Goal: Transaction & Acquisition: Purchase product/service

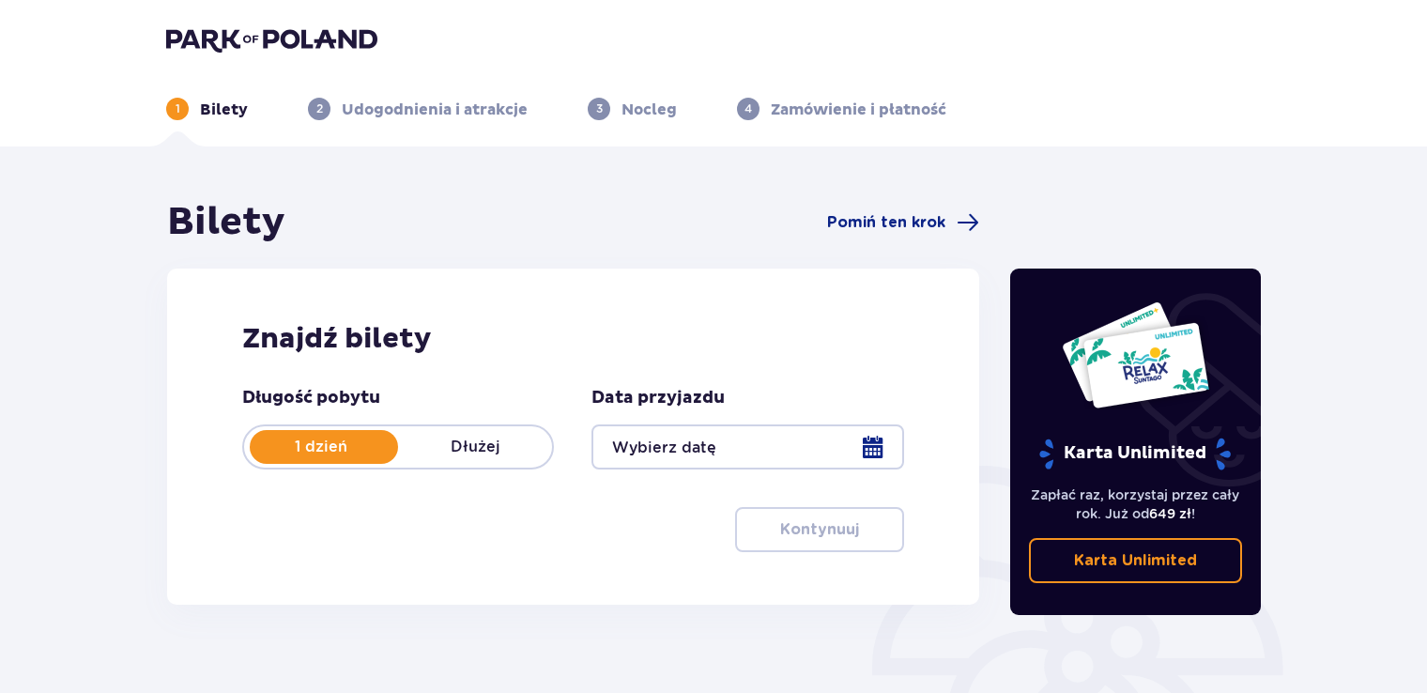
click at [274, 36] on img at bounding box center [271, 39] width 211 height 26
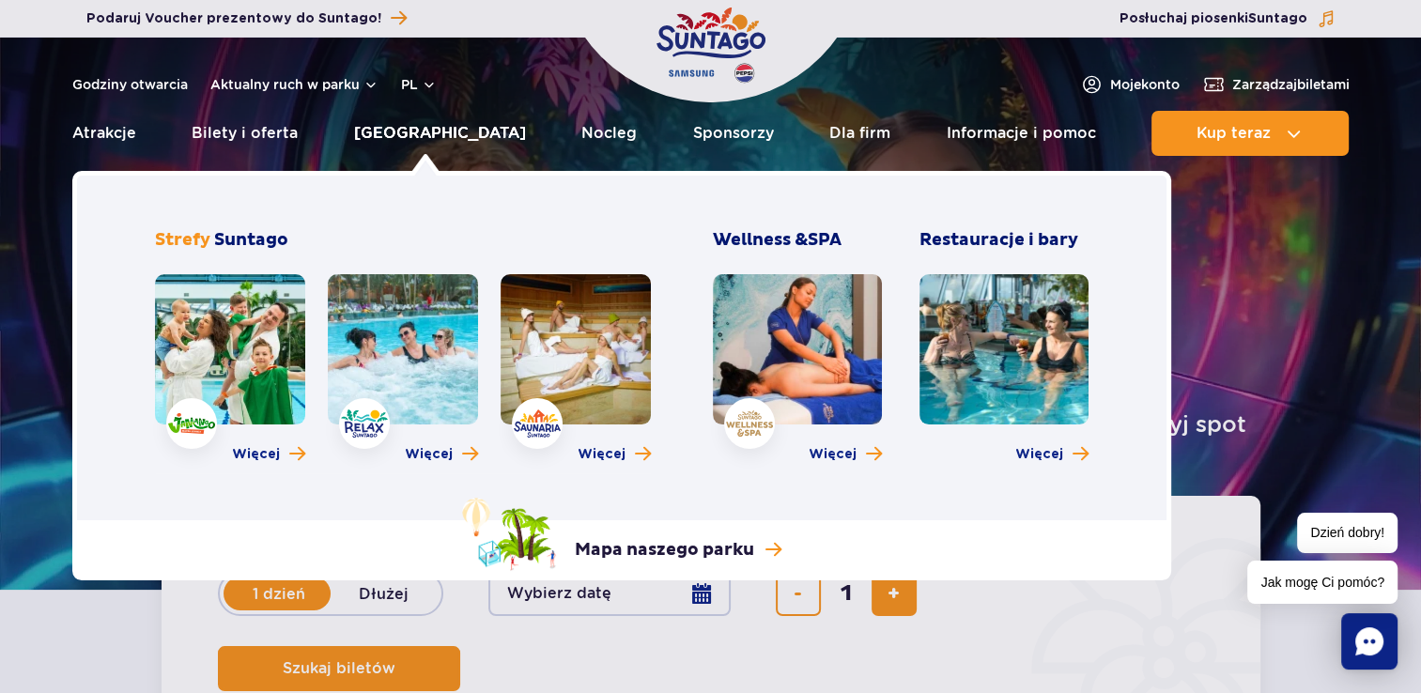
click at [416, 133] on link "[GEOGRAPHIC_DATA]" at bounding box center [440, 133] width 172 height 45
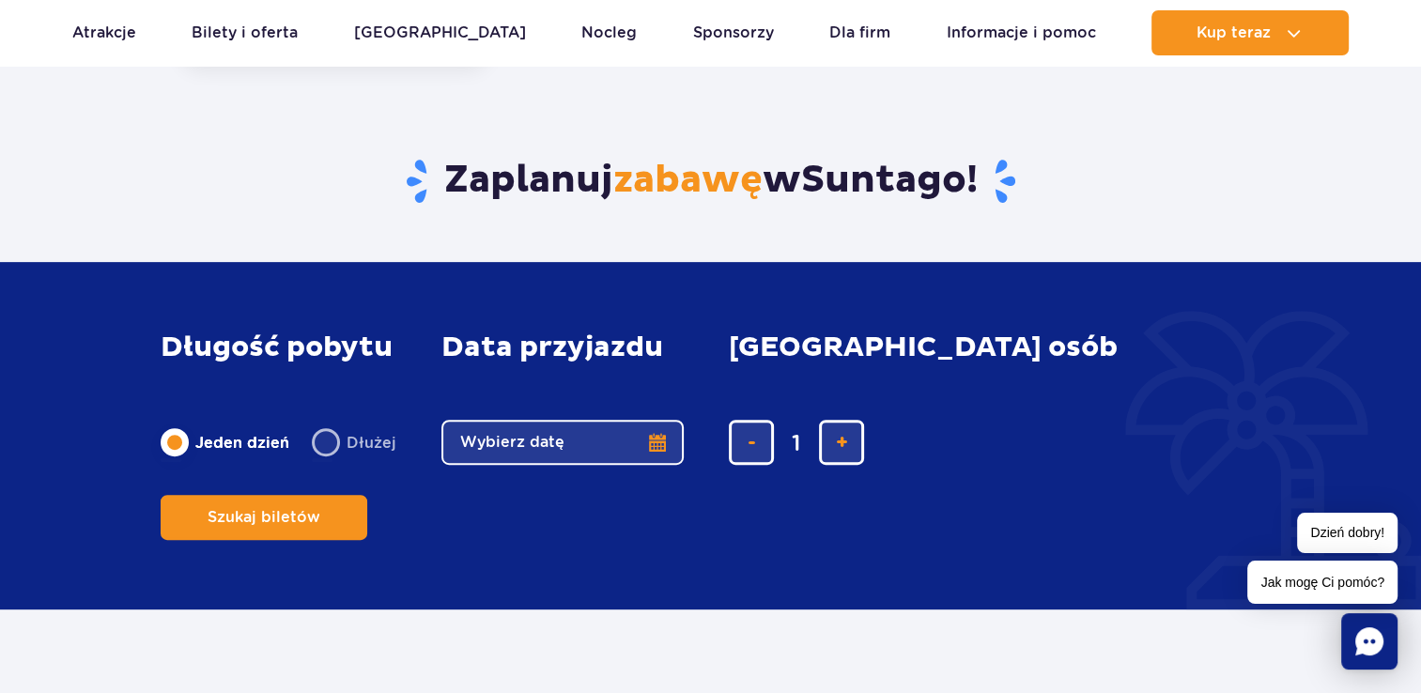
scroll to position [657, 0]
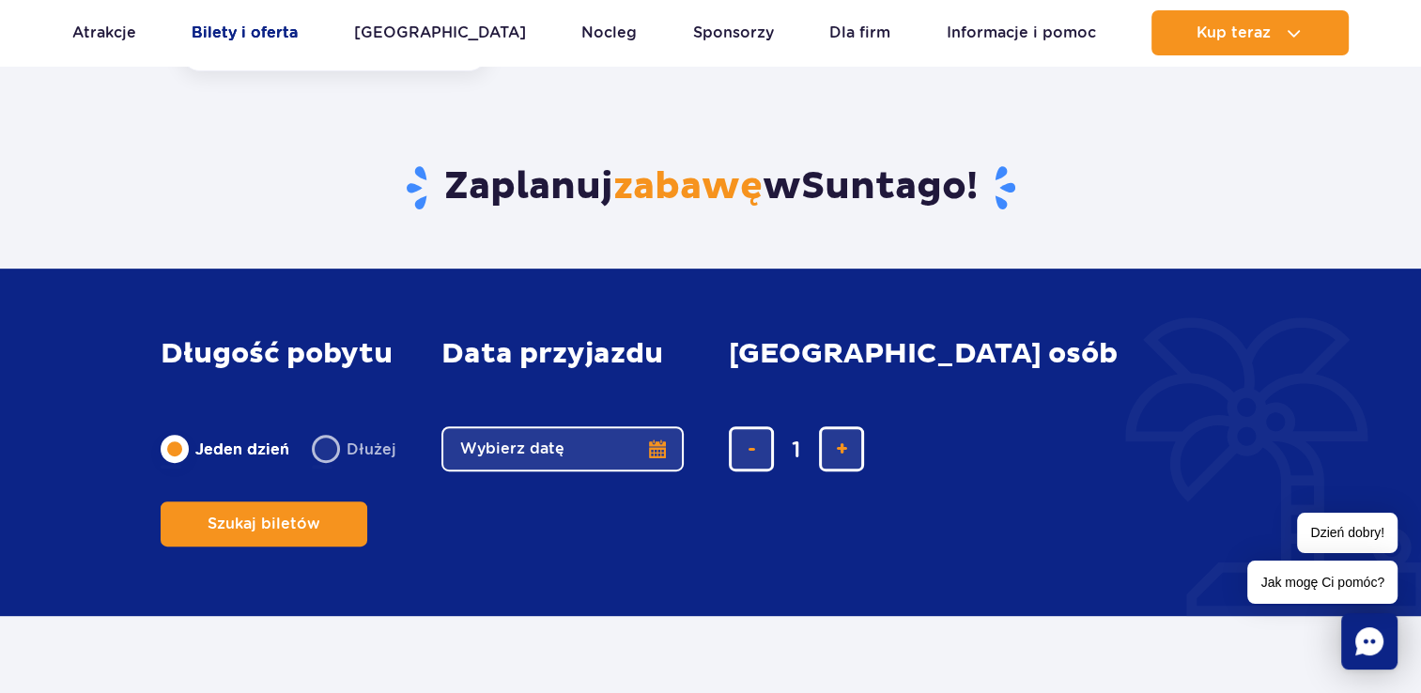
click at [286, 38] on link "Bilety i oferta" at bounding box center [245, 32] width 106 height 45
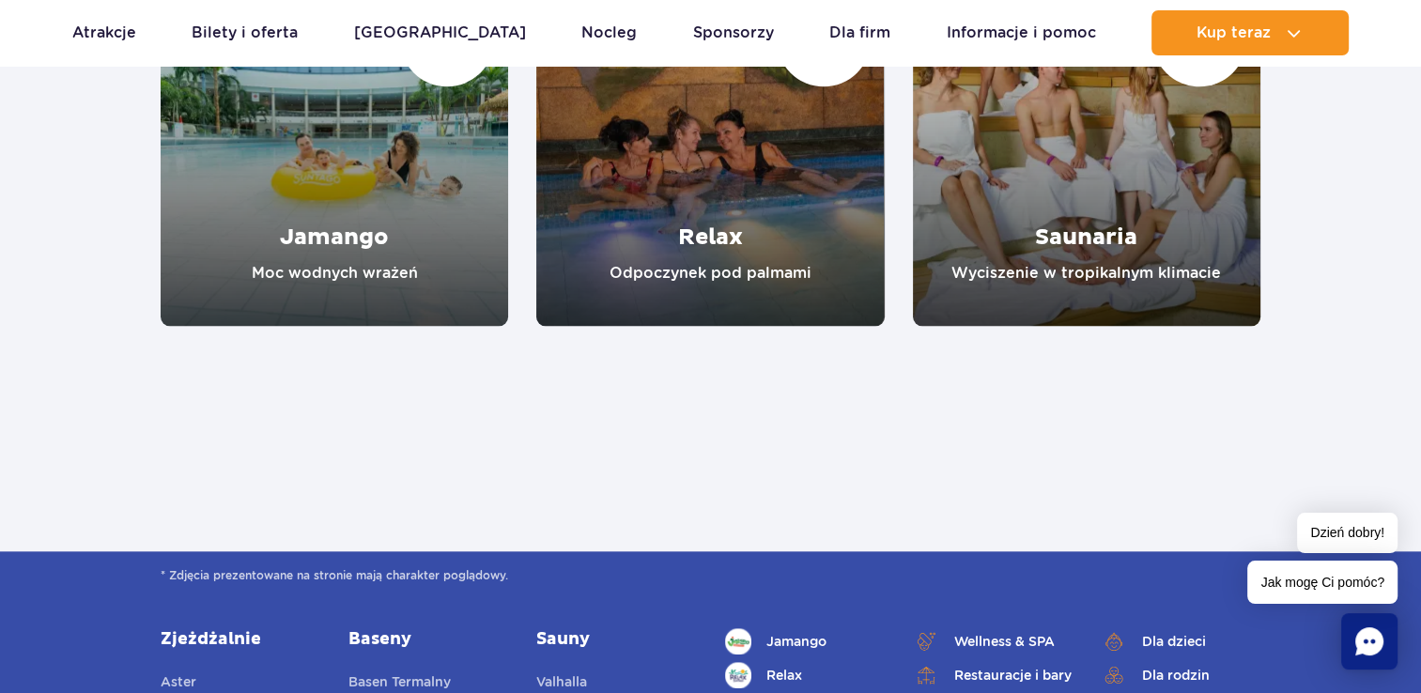
scroll to position [1878, 0]
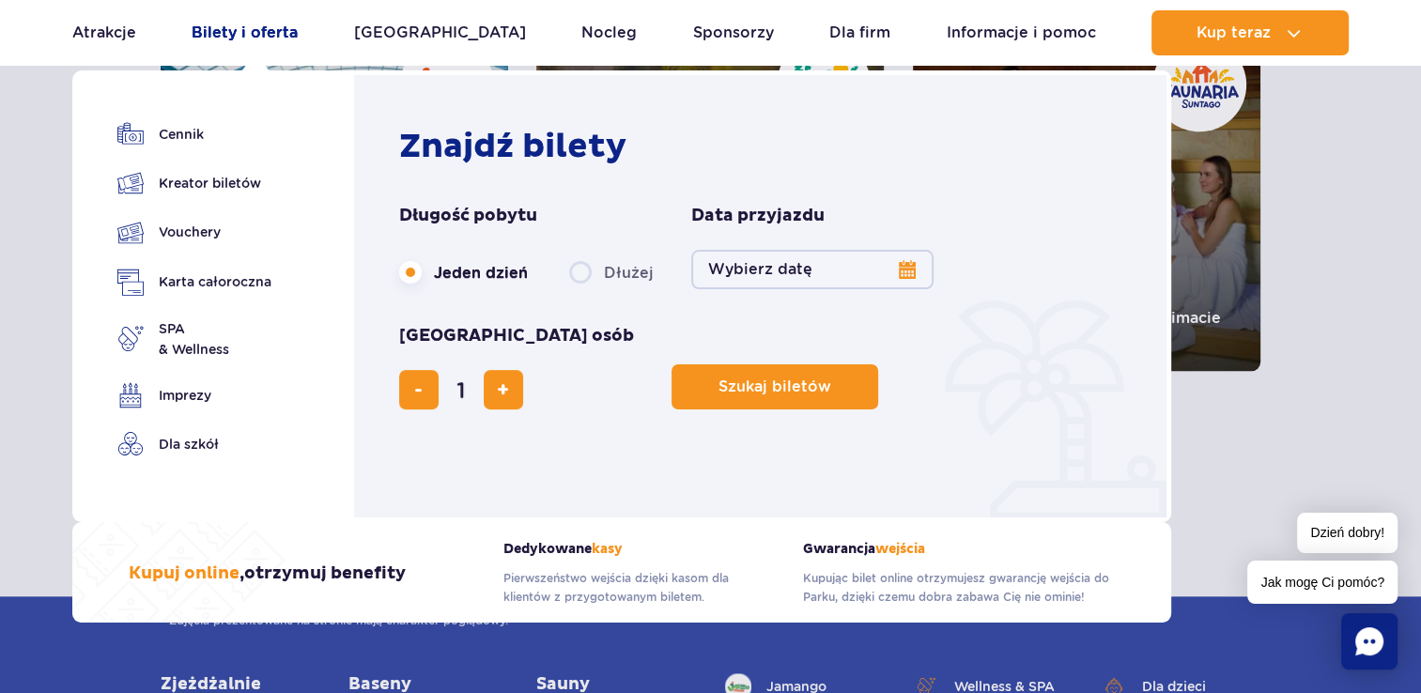
click at [237, 32] on link "Bilety i oferta" at bounding box center [245, 32] width 106 height 45
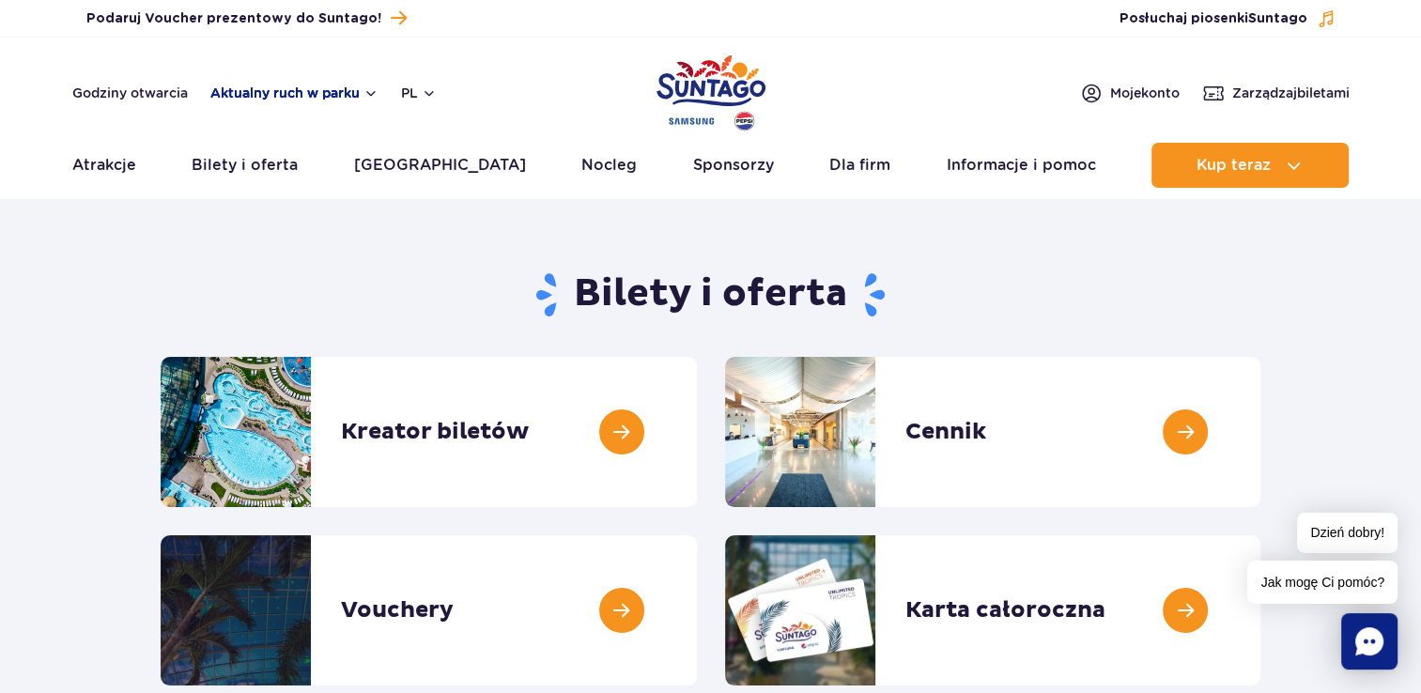
click at [241, 94] on button "Aktualny ruch w parku" at bounding box center [294, 92] width 168 height 15
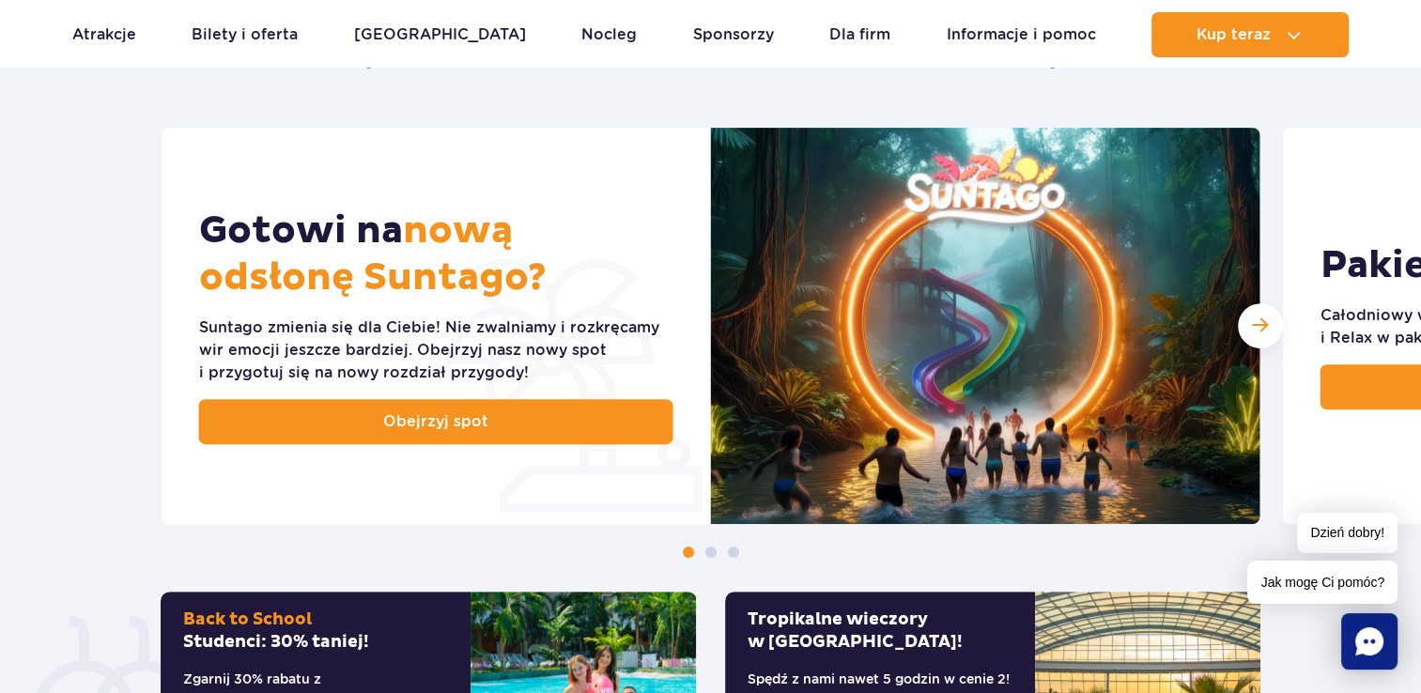
scroll to position [751, 0]
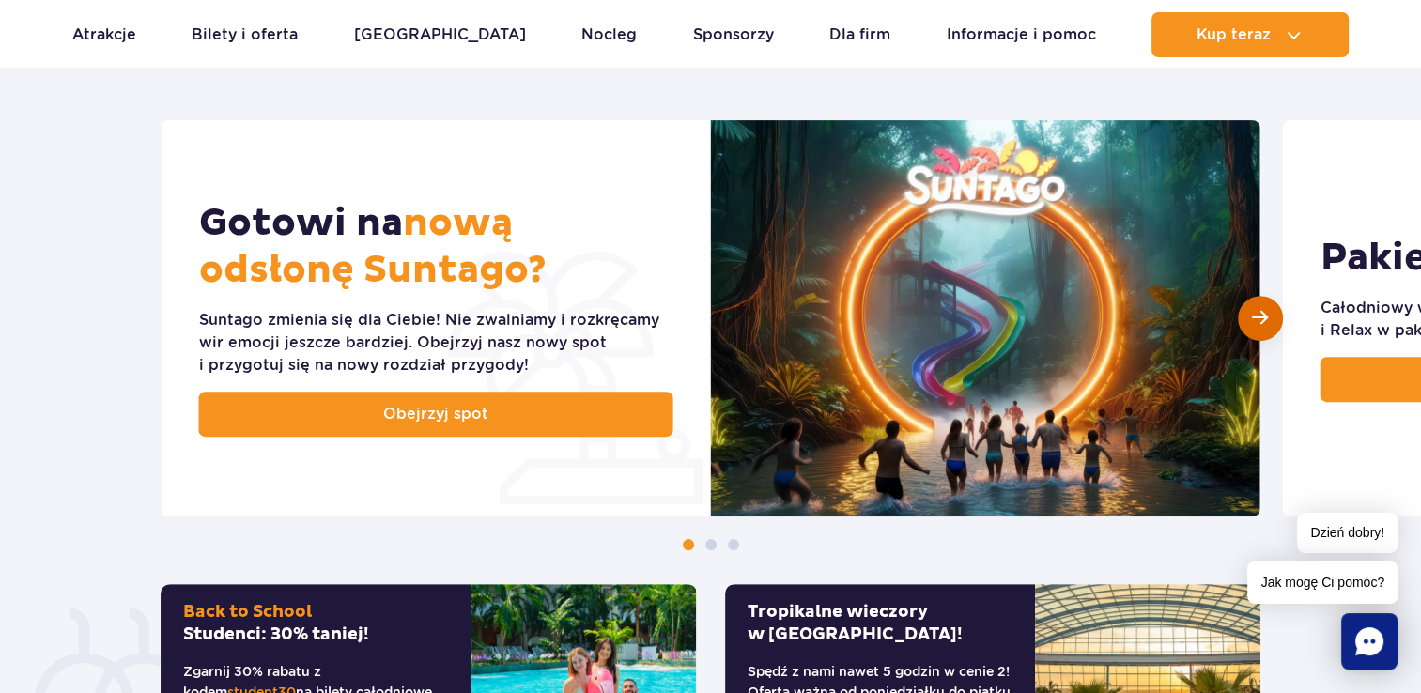
click at [1254, 323] on span "Następny slajd" at bounding box center [1260, 318] width 16 height 18
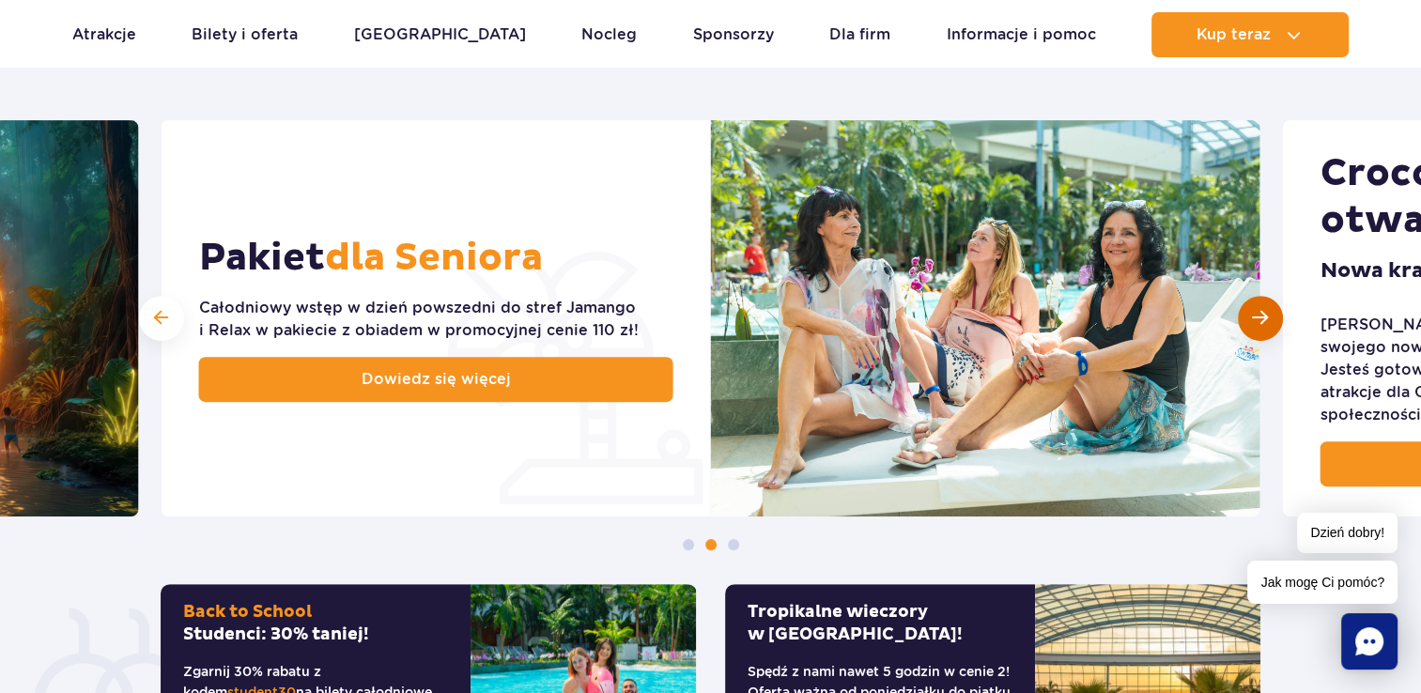
click at [1255, 322] on span "Następny slajd" at bounding box center [1260, 318] width 16 height 18
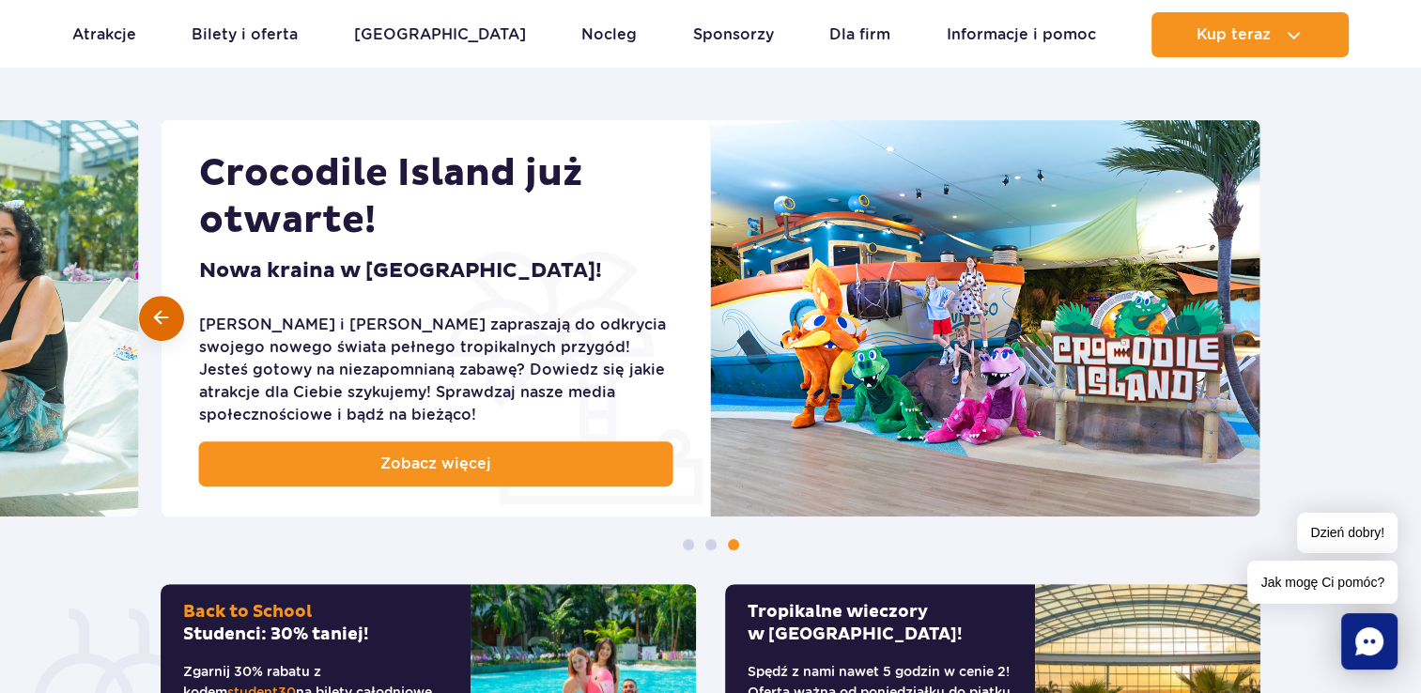
click at [150, 316] on div at bounding box center [161, 318] width 45 height 45
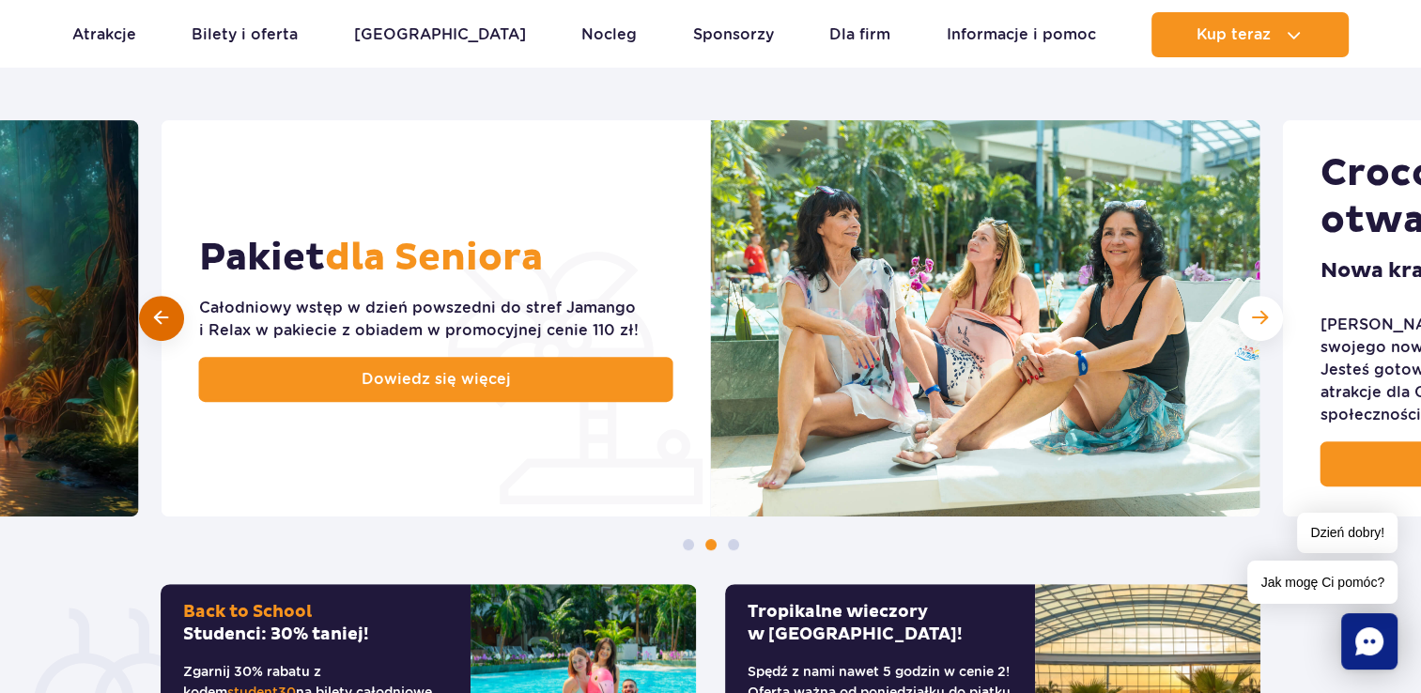
click at [150, 316] on div at bounding box center [161, 318] width 45 height 45
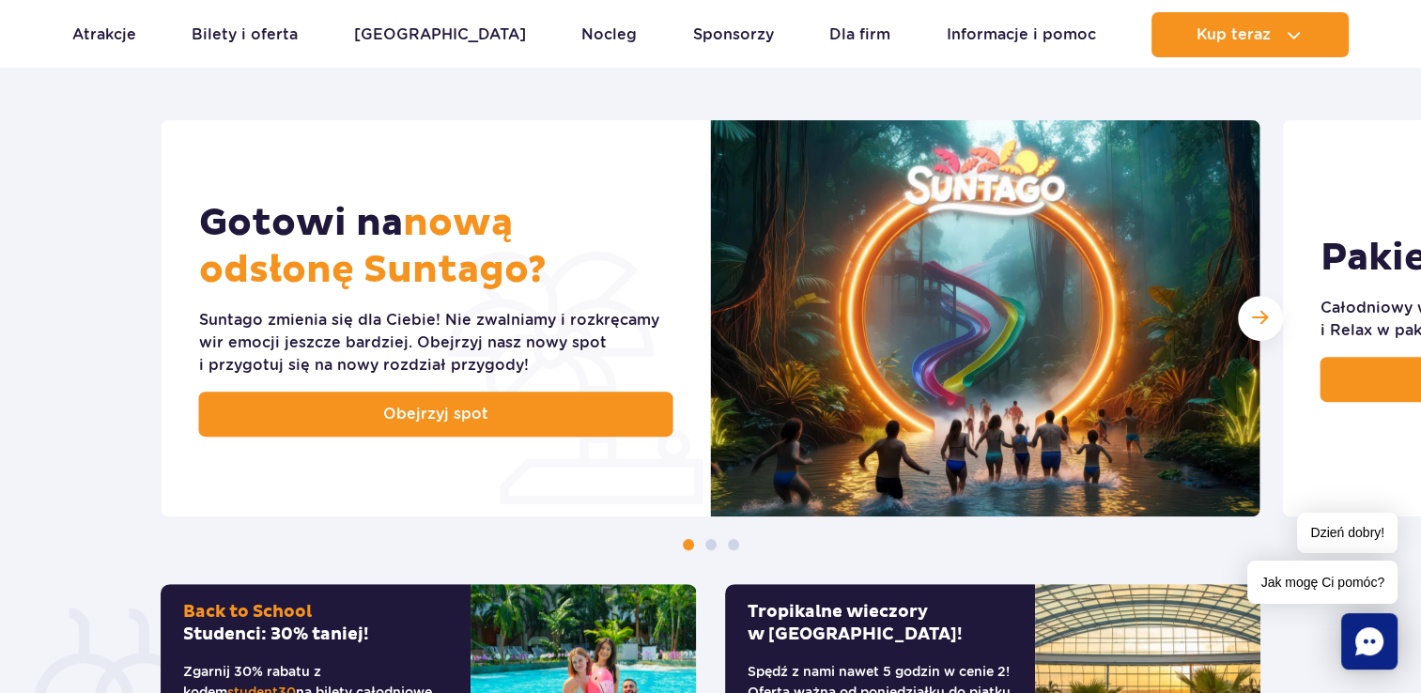
click at [199, 316] on div "Suntago zmienia się dla Ciebie! Nie zwalniamy i rozkręcamy wir emocji jeszcze b…" at bounding box center [436, 343] width 474 height 68
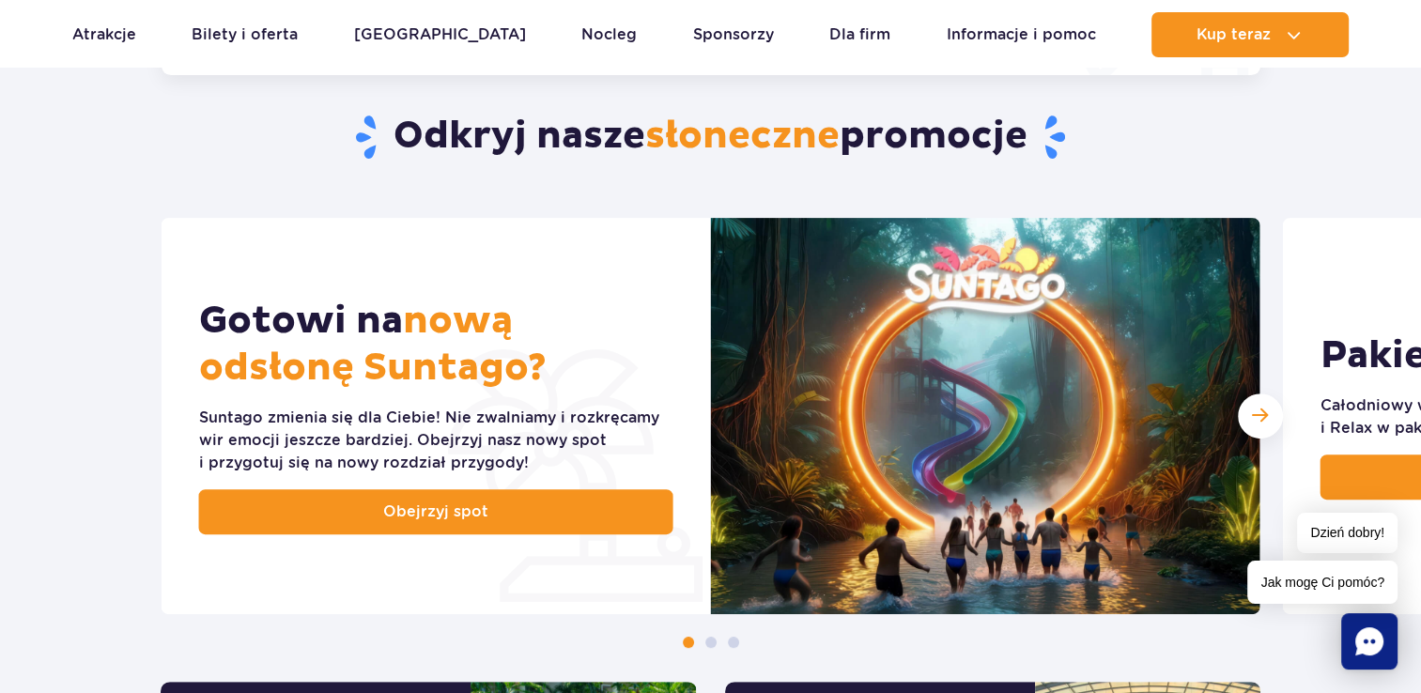
scroll to position [657, 0]
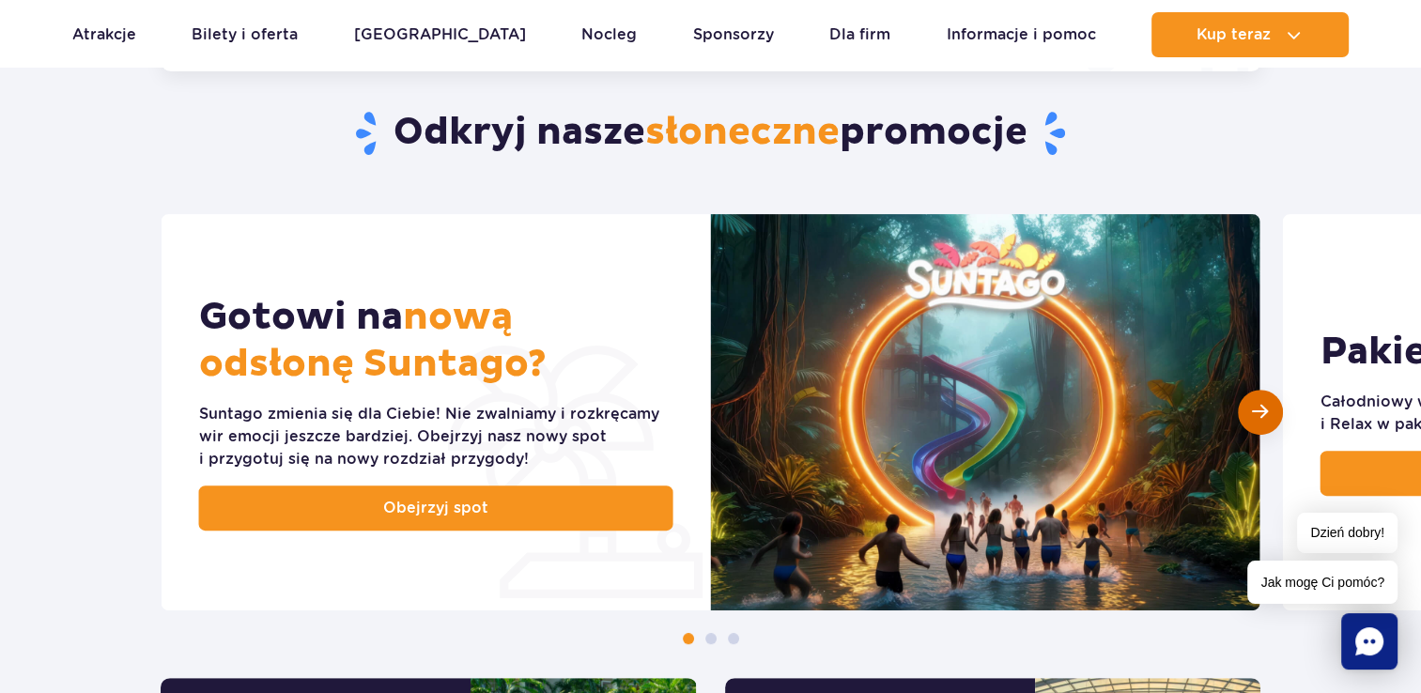
click at [1269, 416] on div "Następny slajd" at bounding box center [1259, 412] width 45 height 45
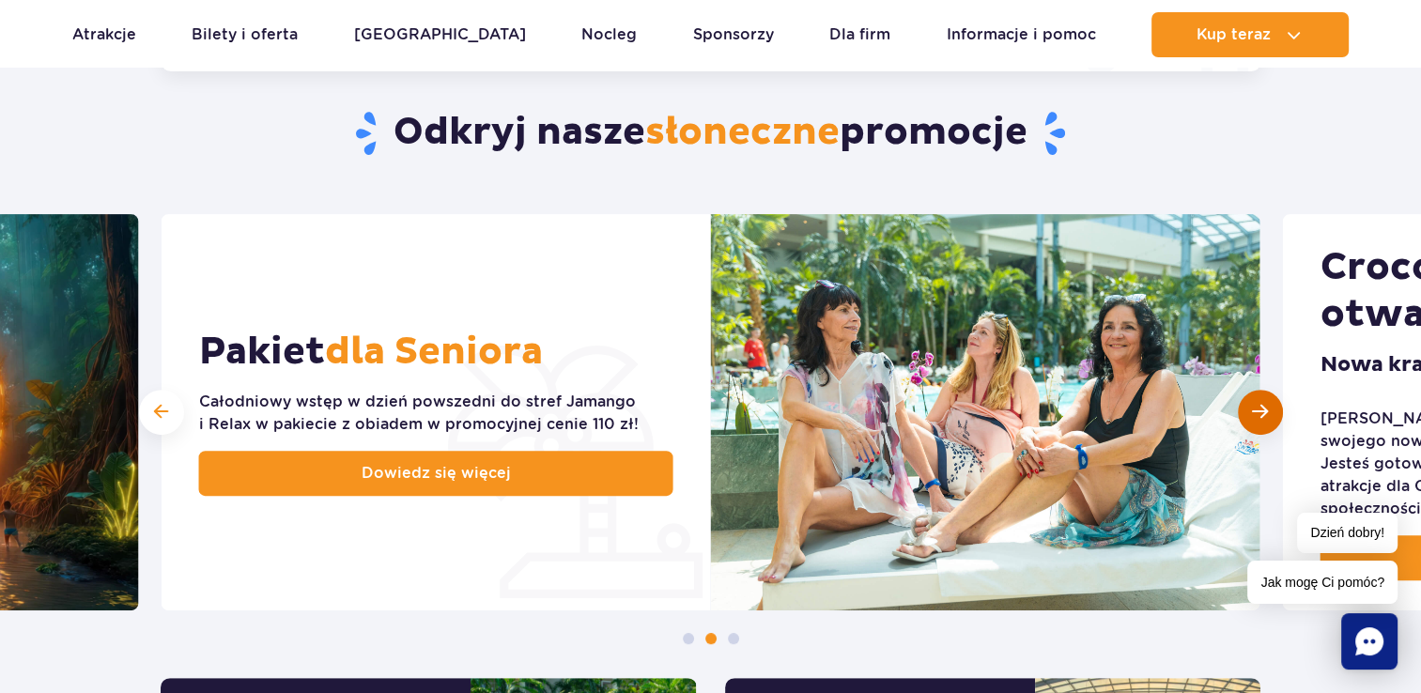
click at [1269, 416] on div "Następny slajd" at bounding box center [1259, 412] width 45 height 45
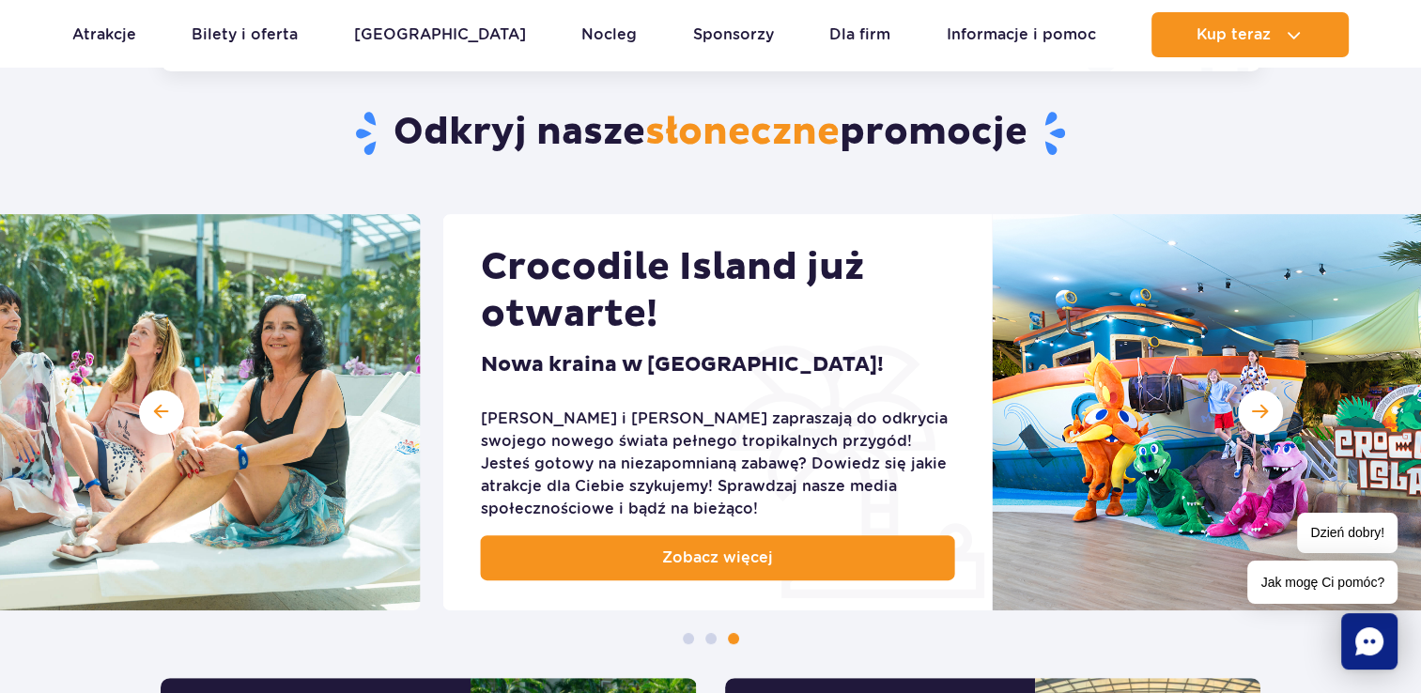
click at [832, 500] on div "Jay i Meggi zapraszają do odkrycia swojego nowego świata pełnego tropikalnych p…" at bounding box center [718, 463] width 474 height 113
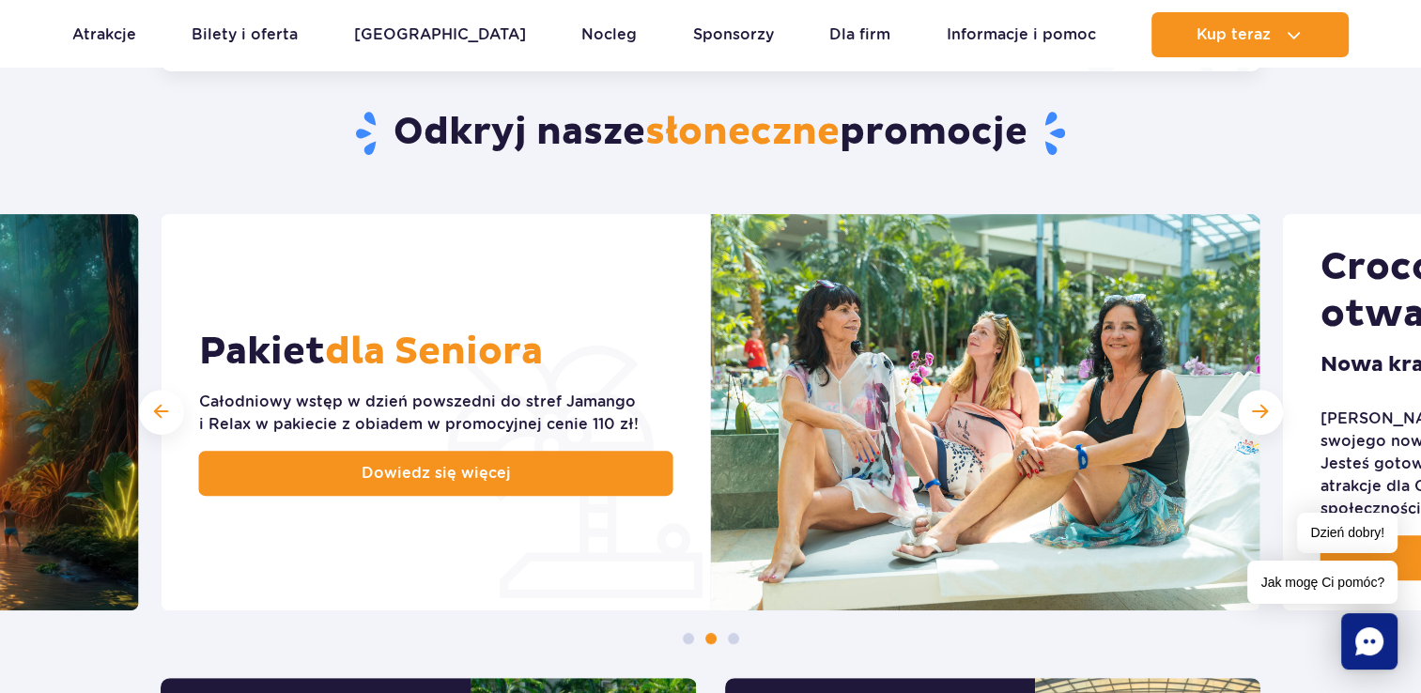
click at [711, 411] on div "Pakiet dla Seniora Całodniowy wstęp w dzień powszedni do stref Jamango i Relax …" at bounding box center [435, 412] width 549 height 396
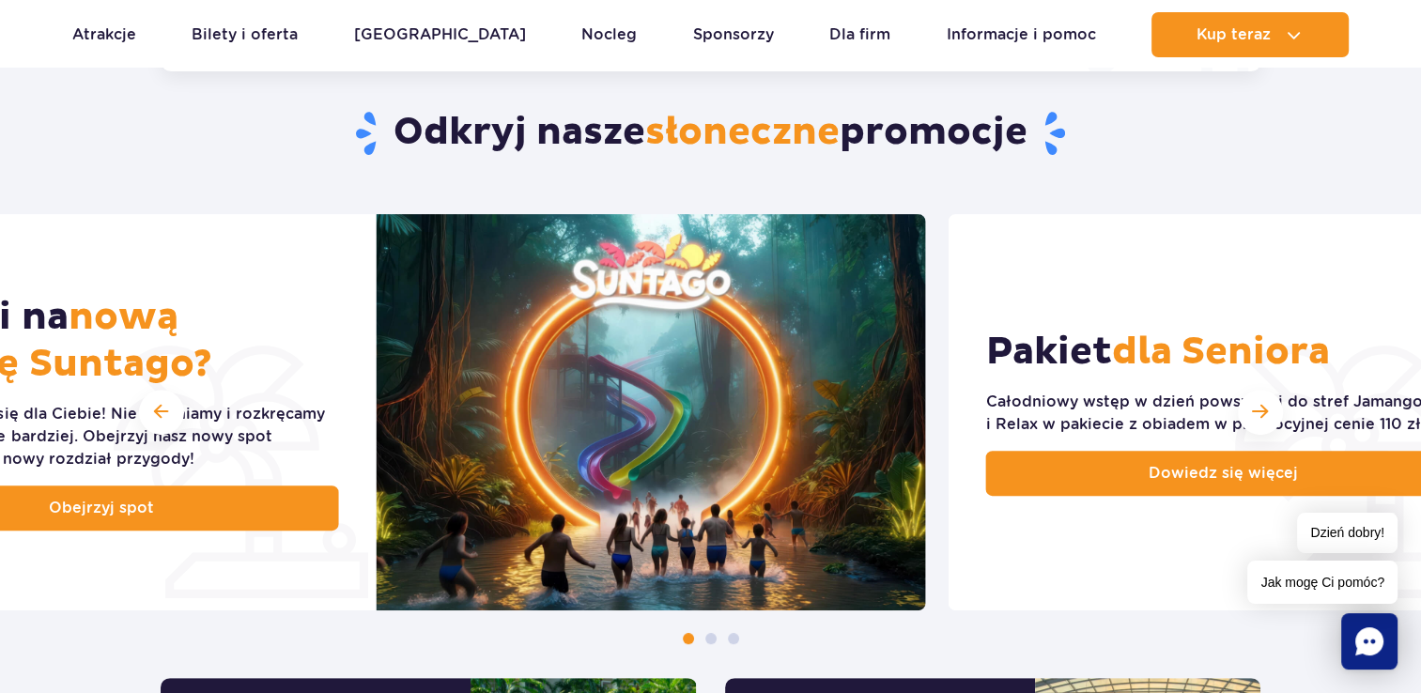
click at [686, 407] on img at bounding box center [650, 412] width 549 height 396
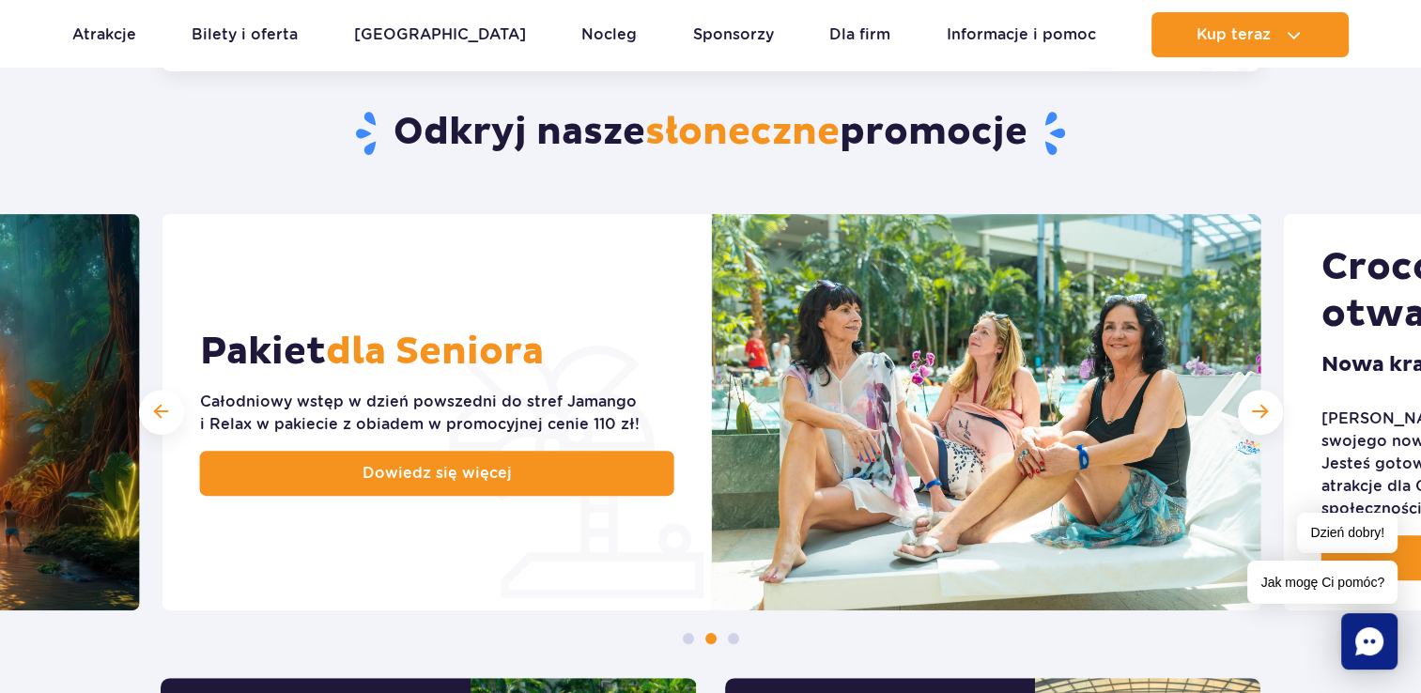
click at [785, 410] on img at bounding box center [986, 412] width 549 height 396
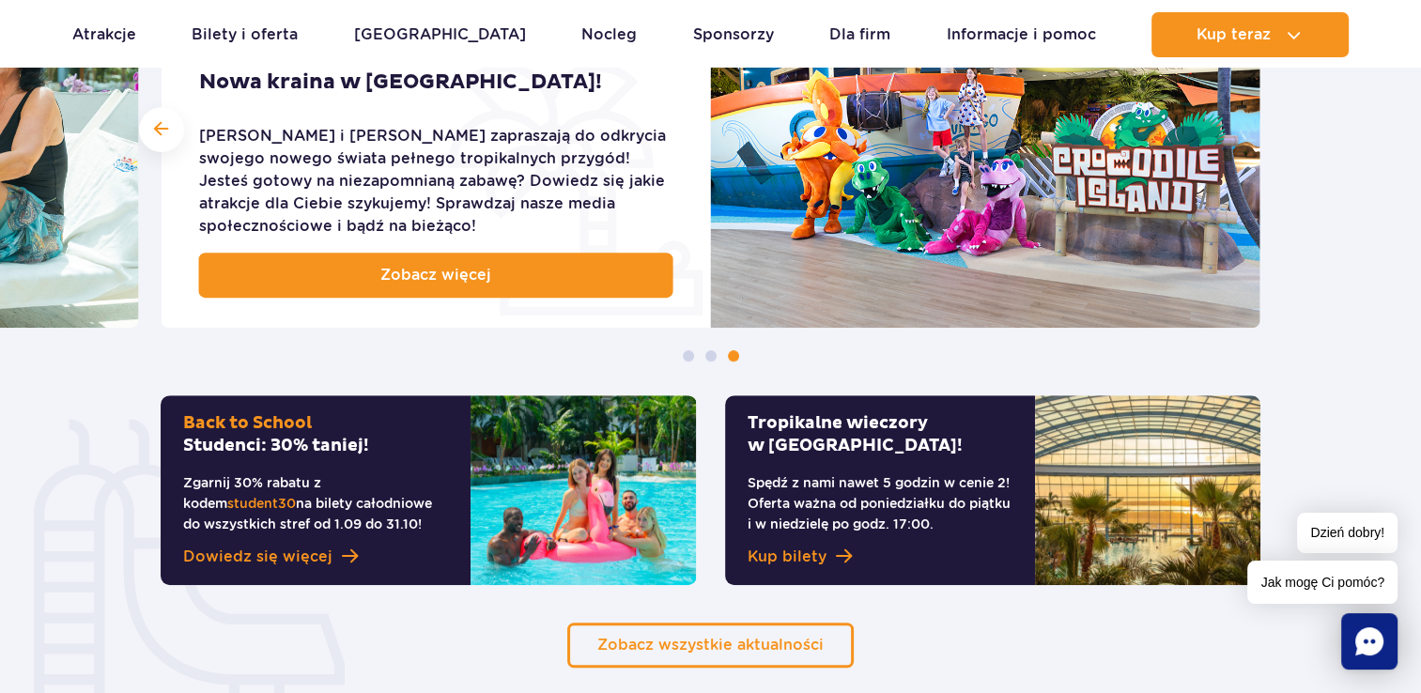
scroll to position [939, 0]
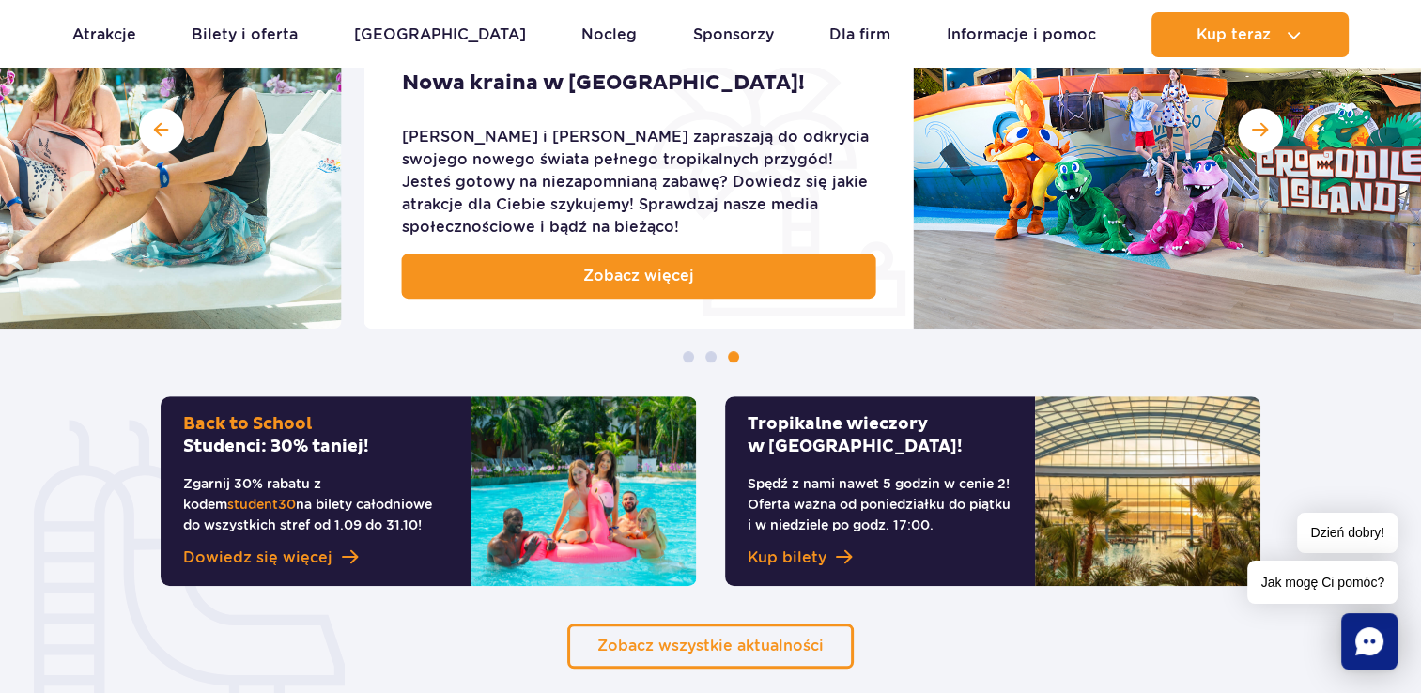
click at [817, 200] on div "Crocodile Island już otwarte! Nowa kraina w Suntago! Jay i Meggi zapraszają do …" at bounding box center [638, 130] width 549 height 396
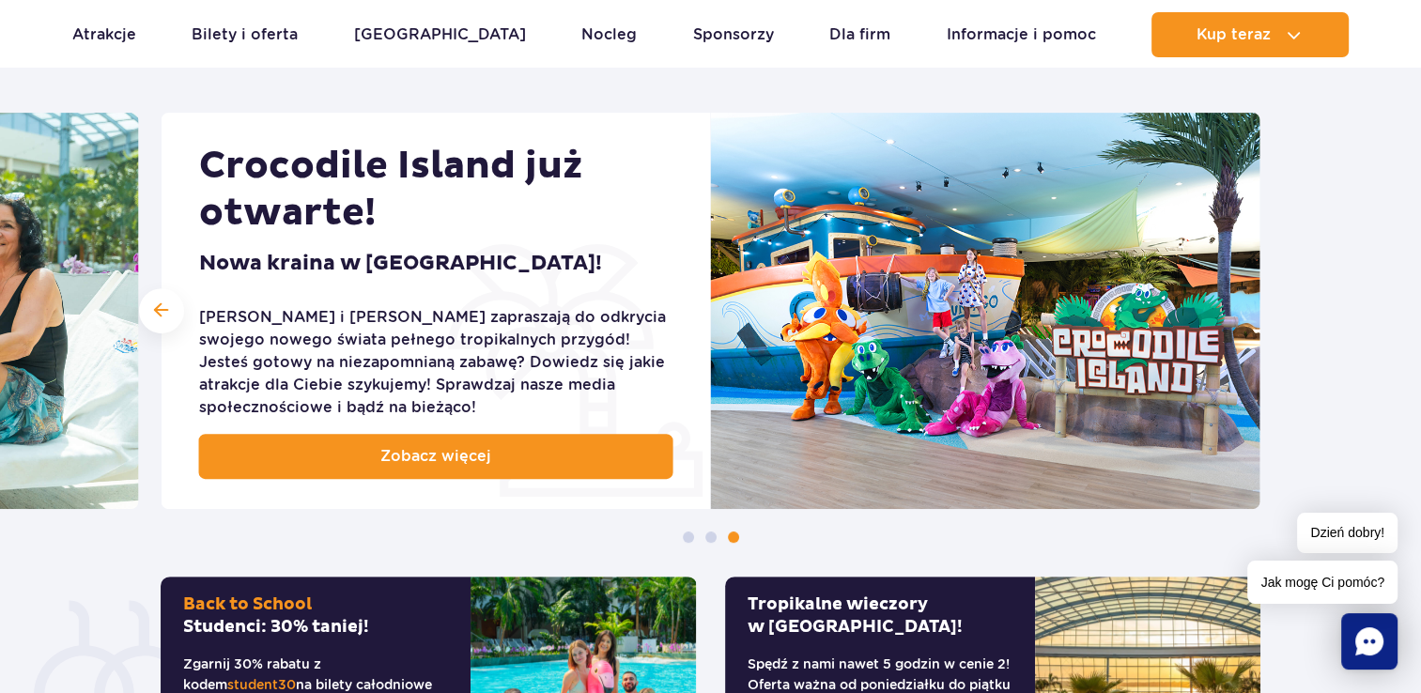
scroll to position [751, 0]
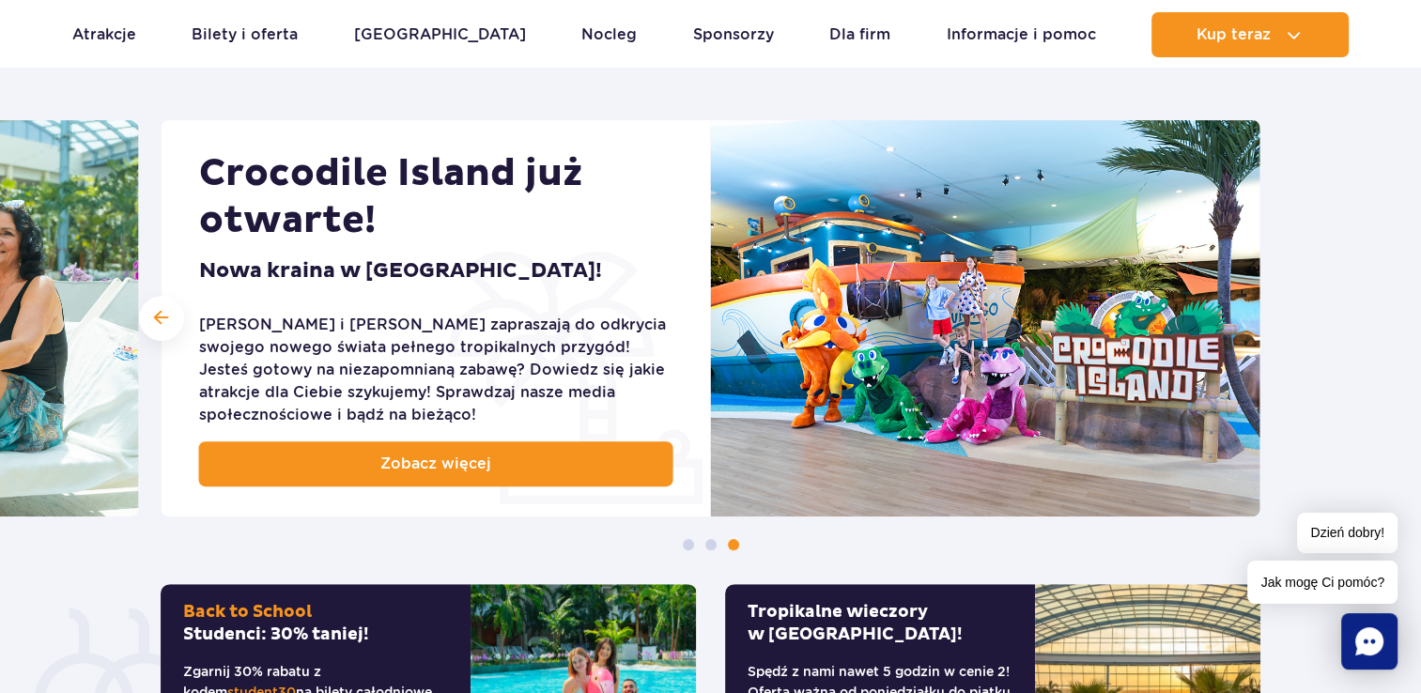
click at [711, 306] on div "Crocodile Island już otwarte! Nowa kraina w Suntago! Jay i Meggi zapraszają do …" at bounding box center [435, 318] width 549 height 396
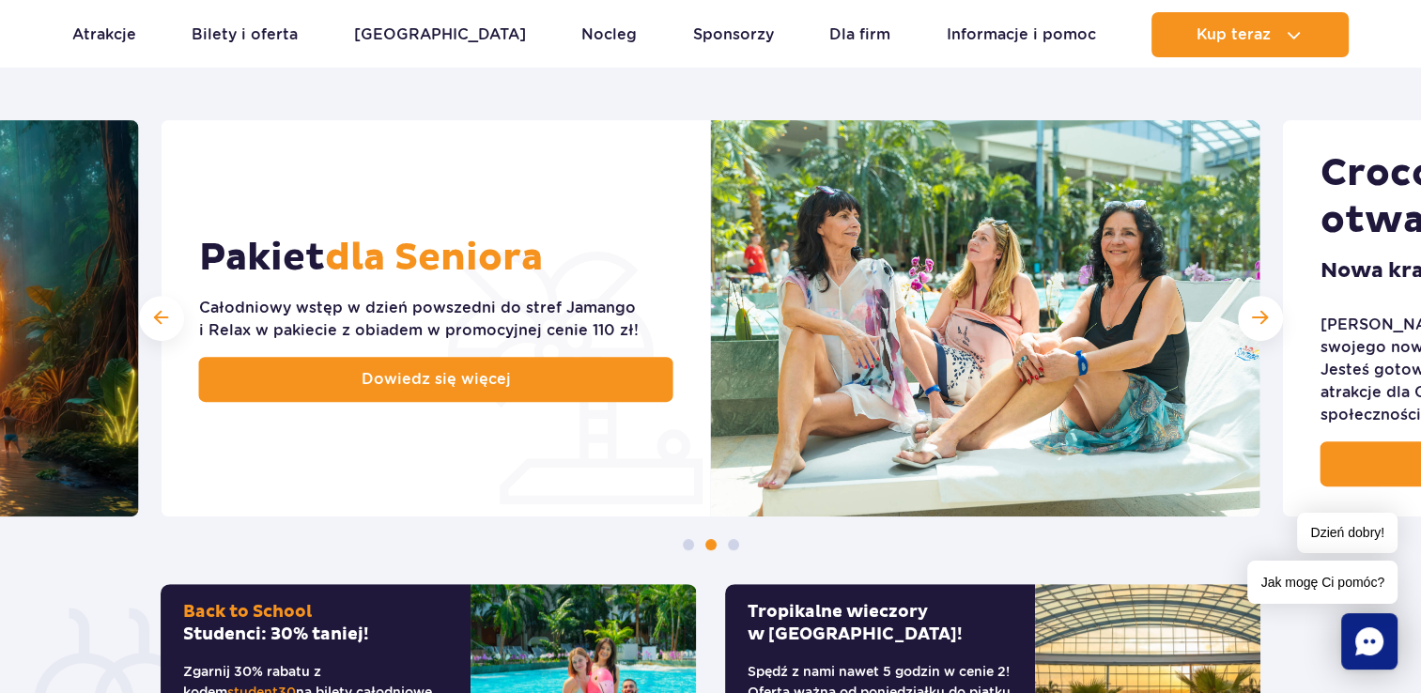
click at [711, 287] on div "Pakiet dla Seniora Całodniowy wstęp w dzień powszedni do stref Jamango i Relax …" at bounding box center [435, 318] width 549 height 396
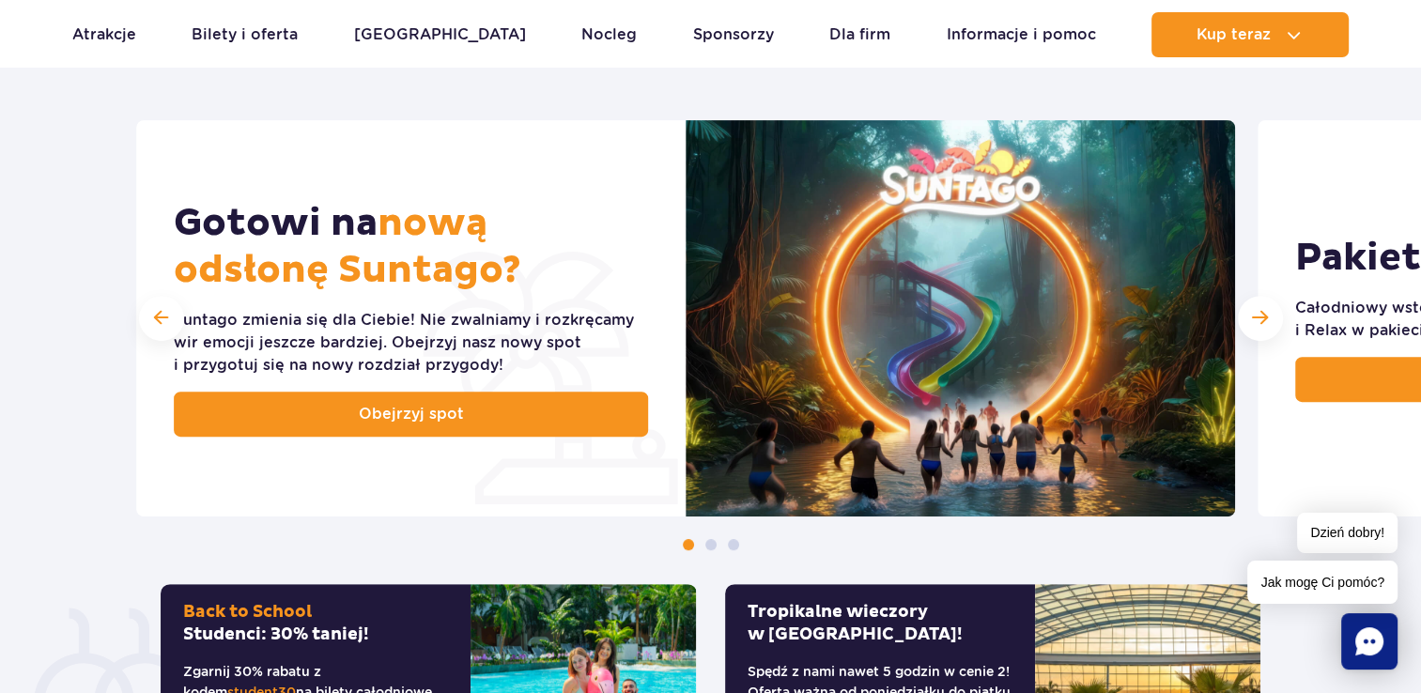
click at [685, 342] on img at bounding box center [959, 318] width 549 height 396
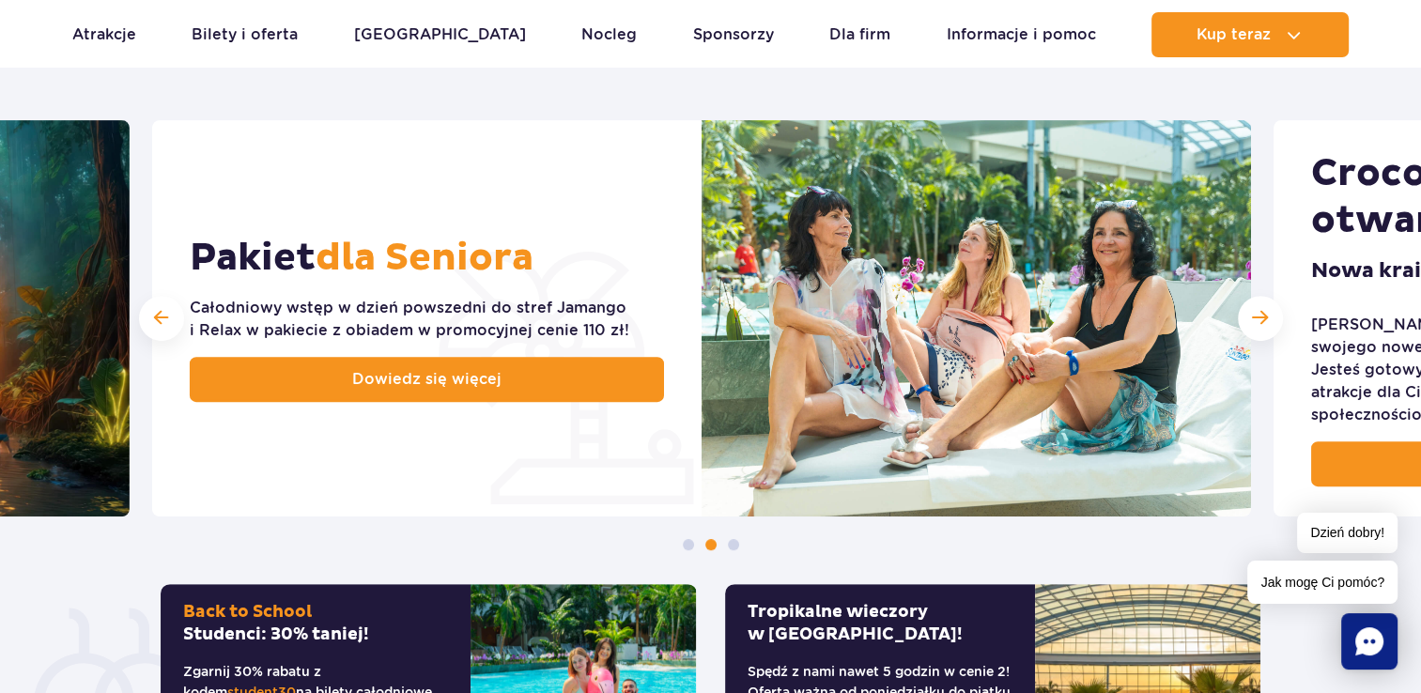
click at [701, 369] on img at bounding box center [975, 318] width 549 height 396
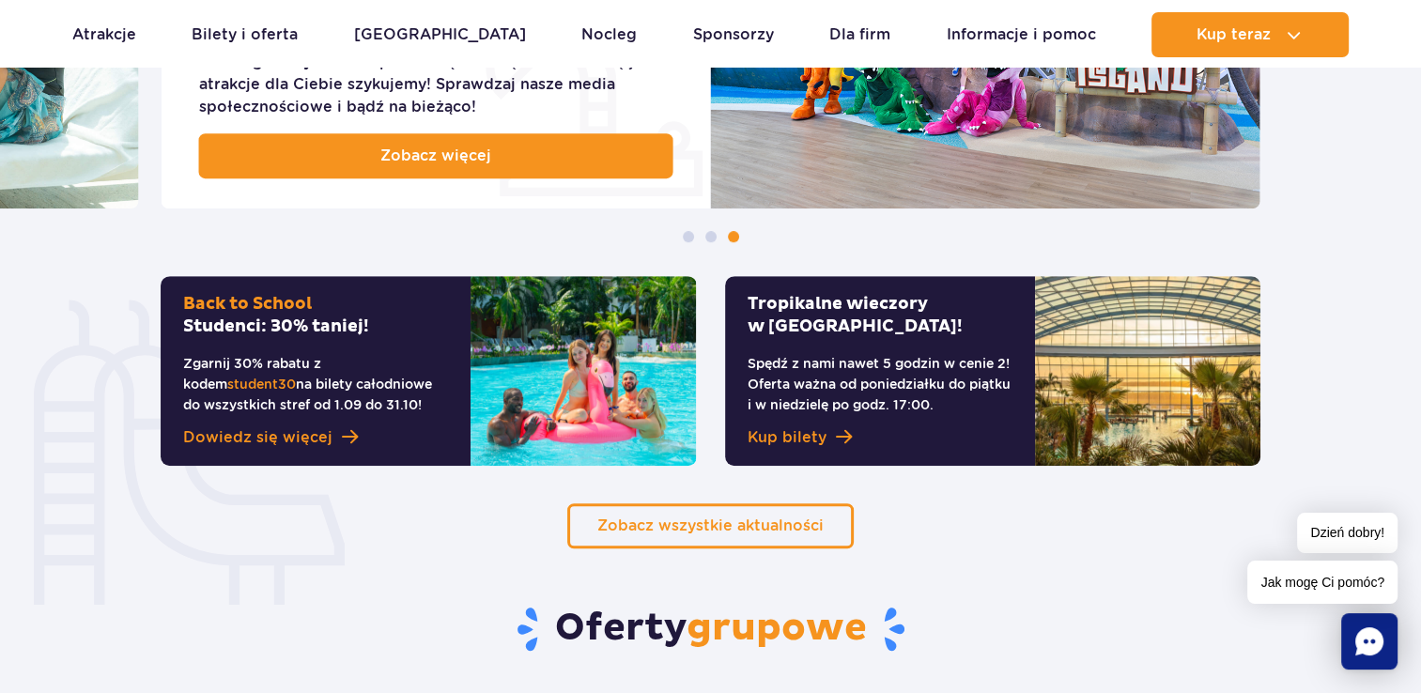
scroll to position [1033, 0]
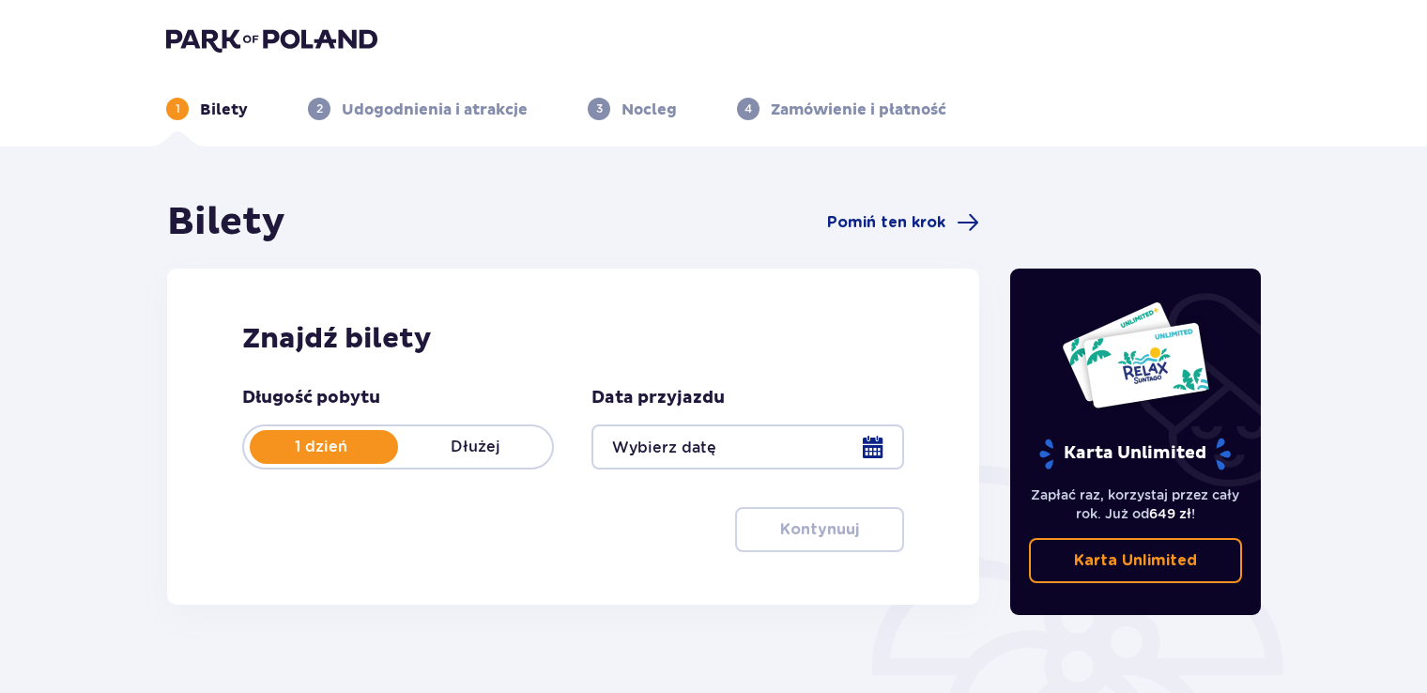
click at [238, 46] on img at bounding box center [271, 39] width 211 height 26
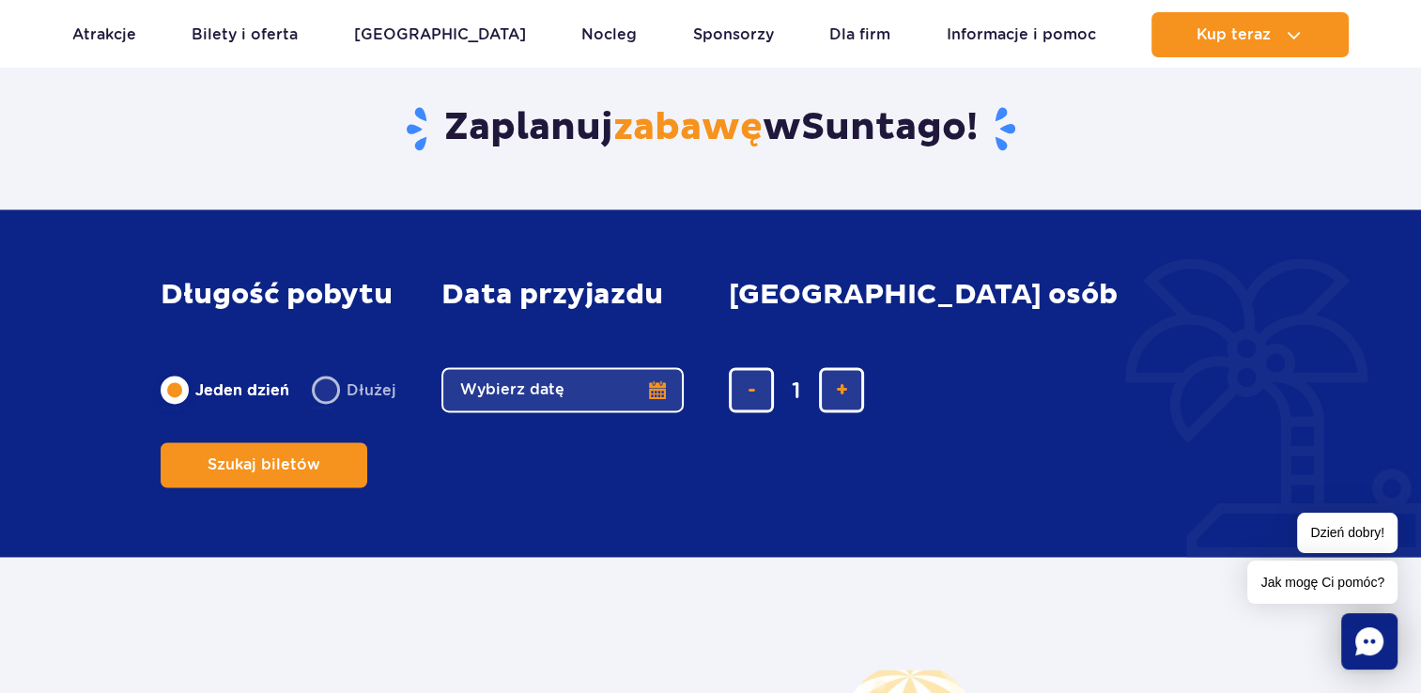
scroll to position [2911, 0]
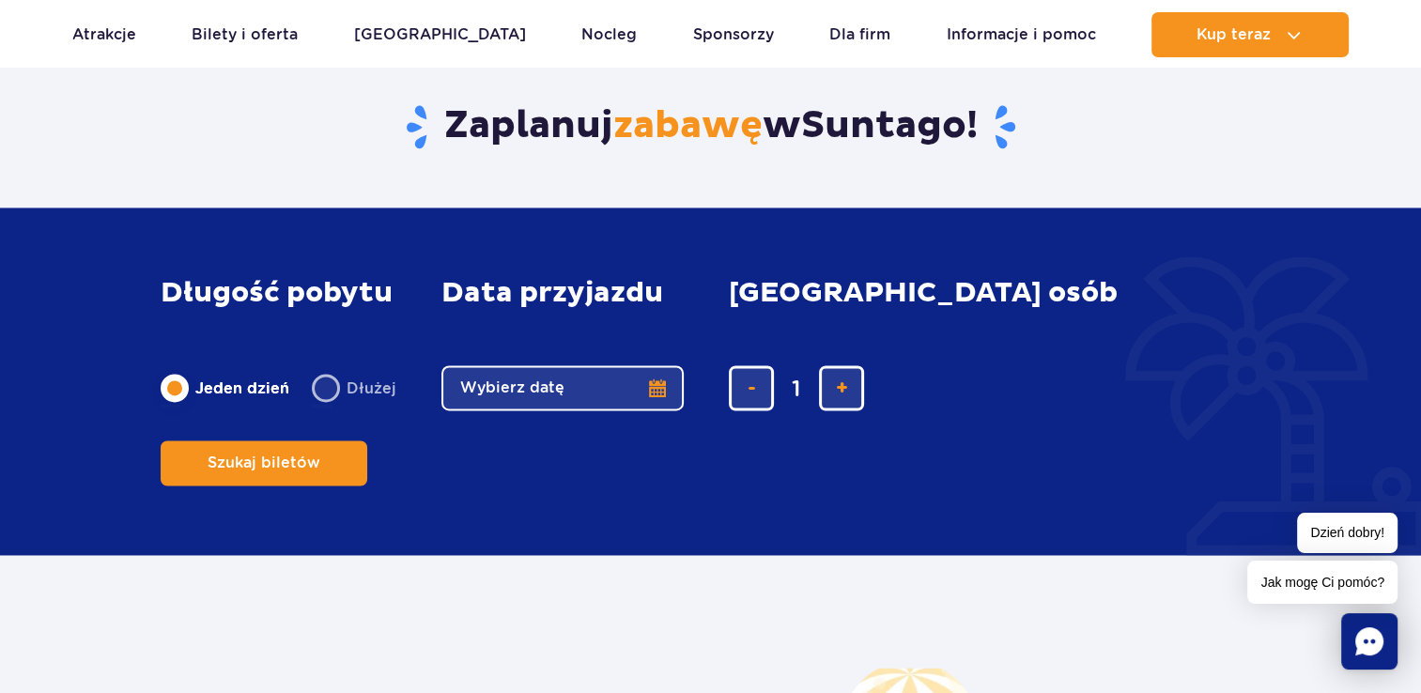
click at [1348, 520] on span "Dzień dobry!" at bounding box center [1347, 533] width 100 height 40
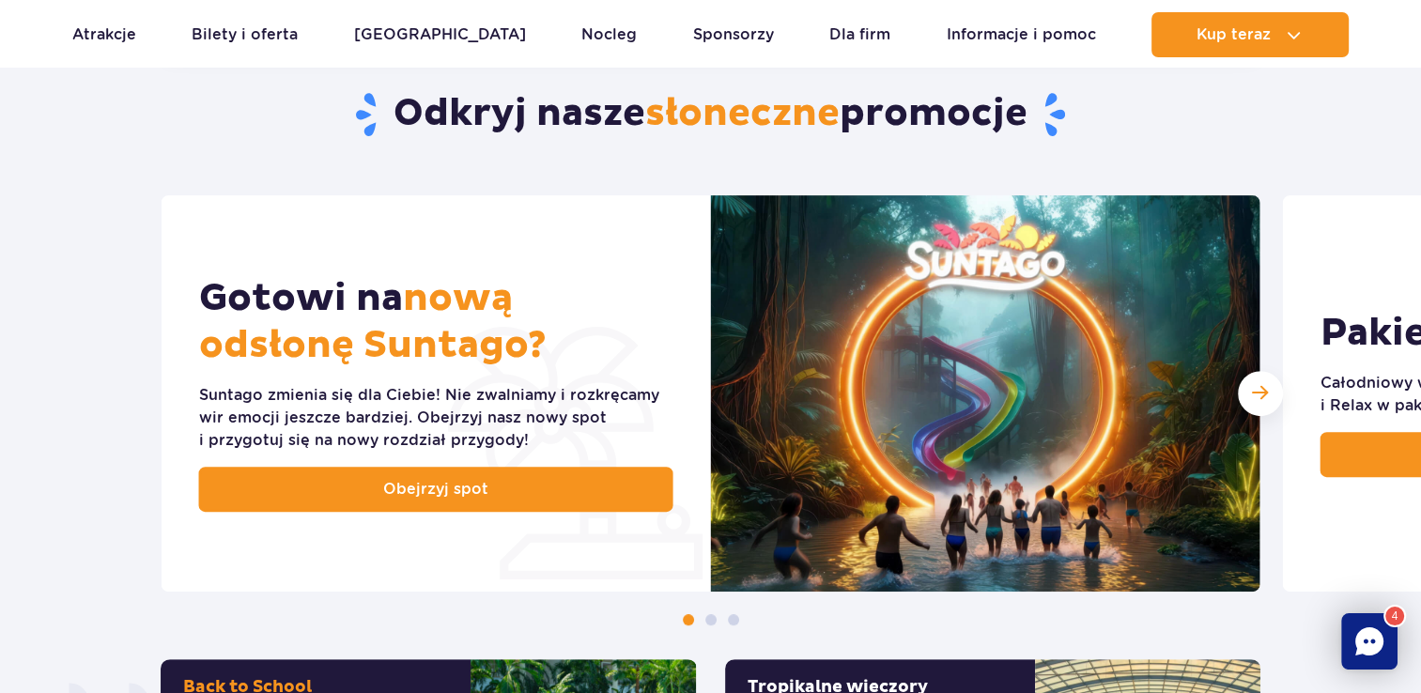
scroll to position [623, 0]
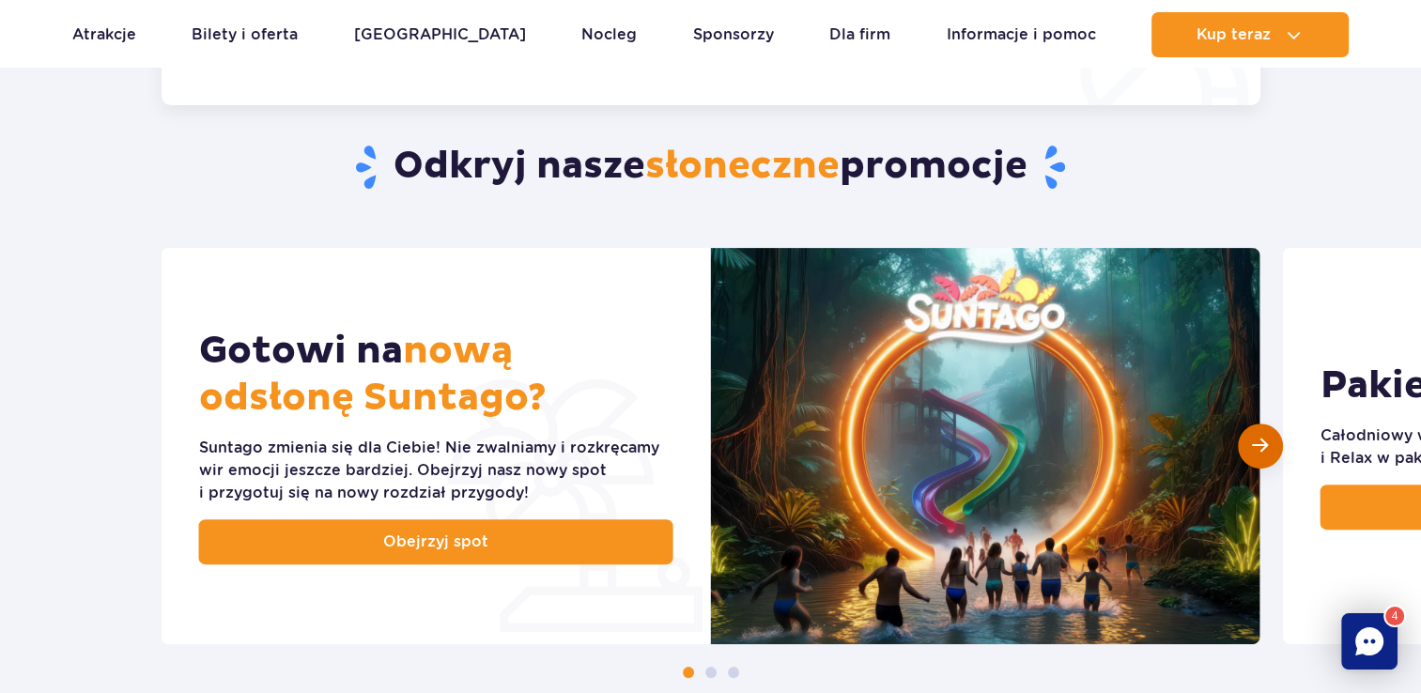
click at [1262, 435] on div "Następny slajd" at bounding box center [1259, 445] width 45 height 45
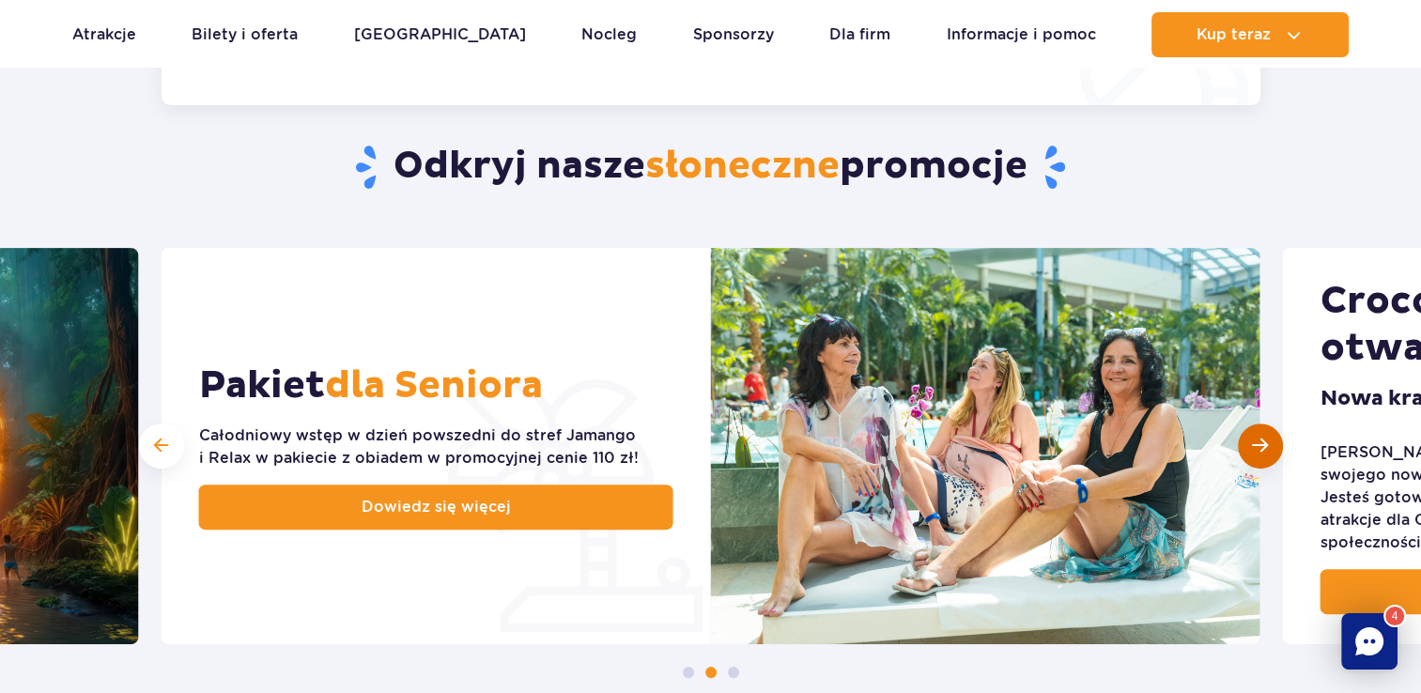
click at [1262, 435] on div "Następny slajd" at bounding box center [1259, 445] width 45 height 45
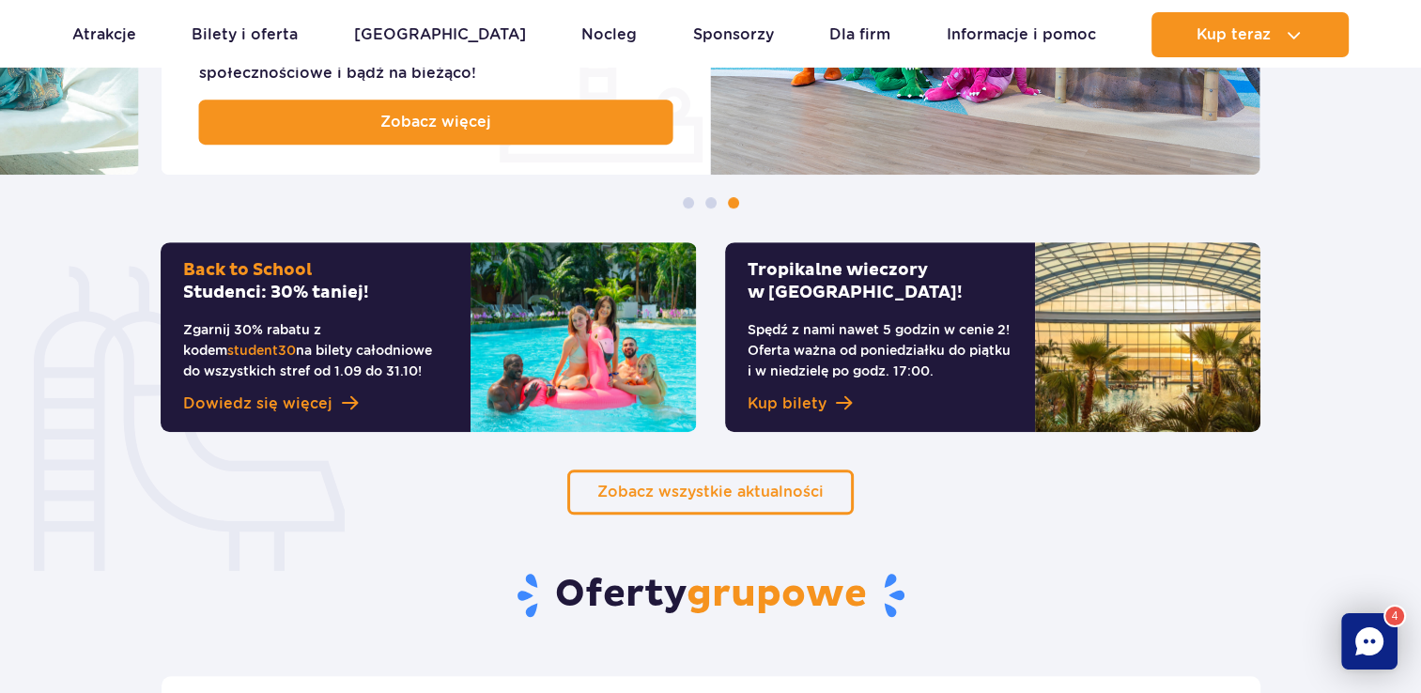
scroll to position [1127, 0]
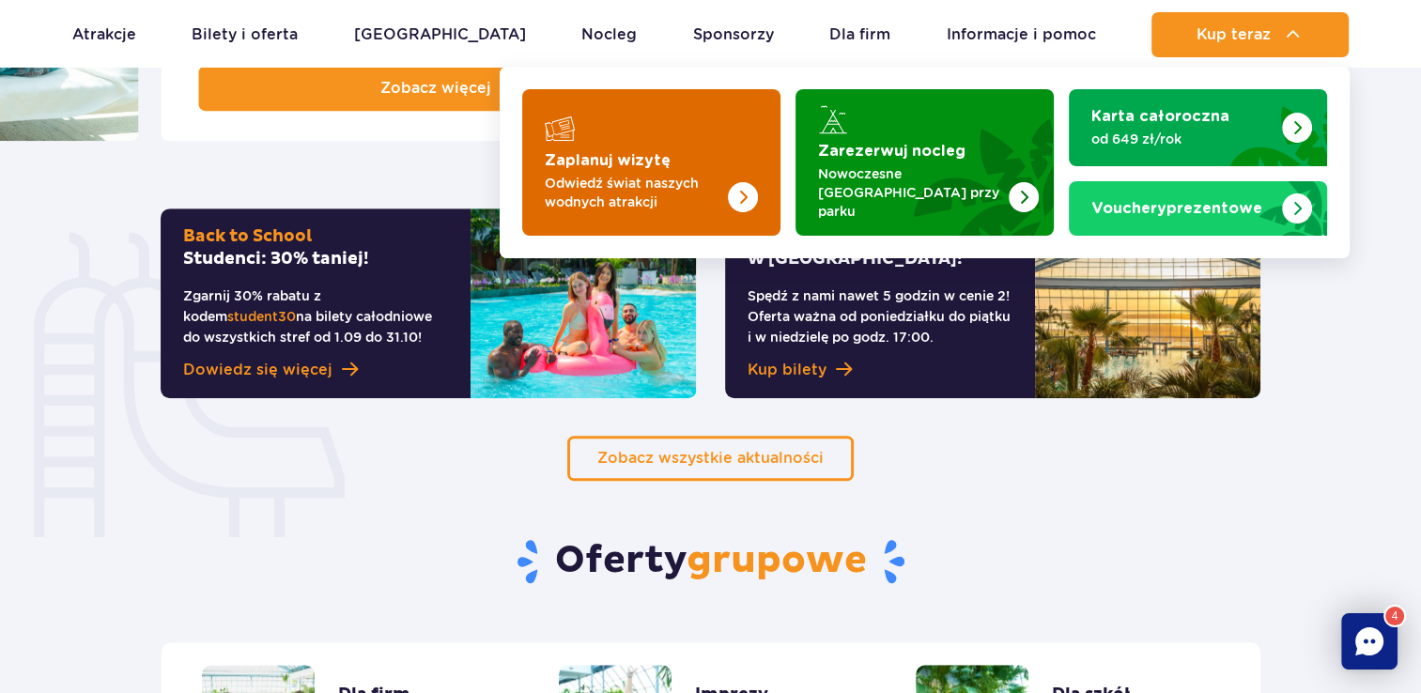
click at [739, 187] on img "Zaplanuj wizytę" at bounding box center [743, 197] width 30 height 30
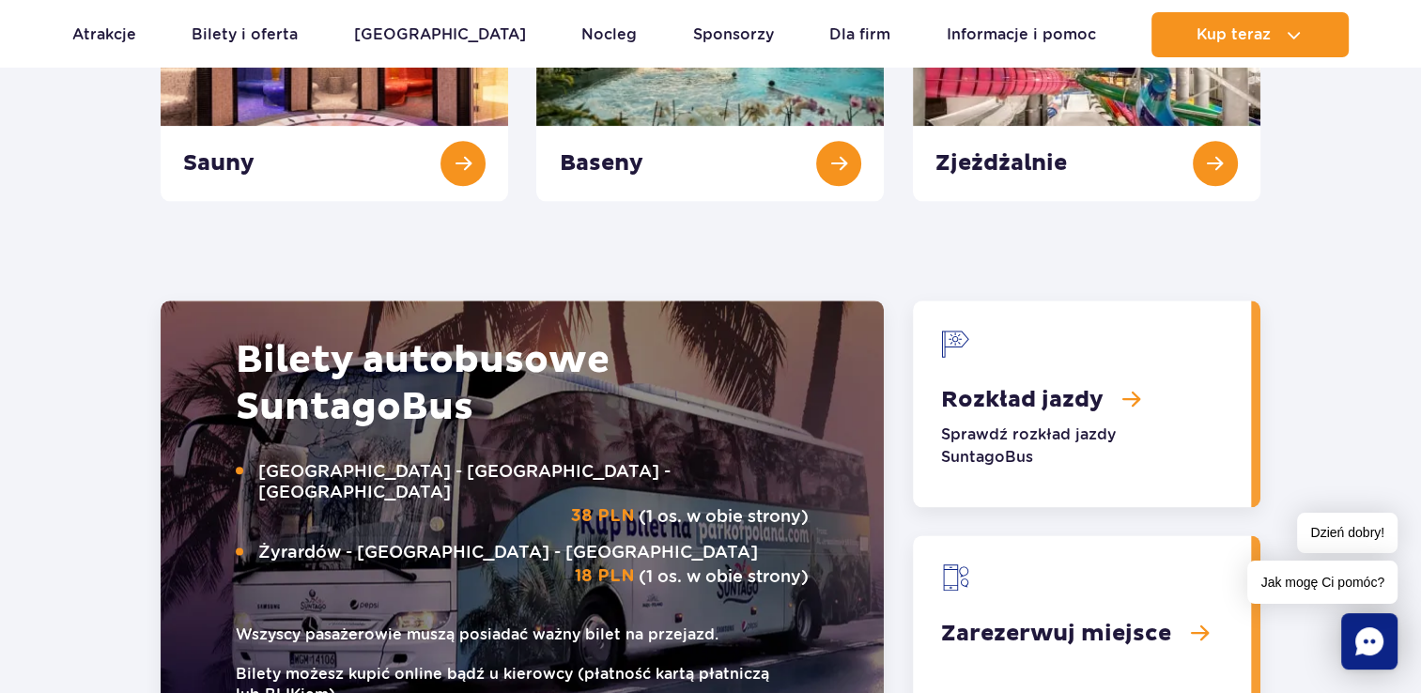
scroll to position [2159, 0]
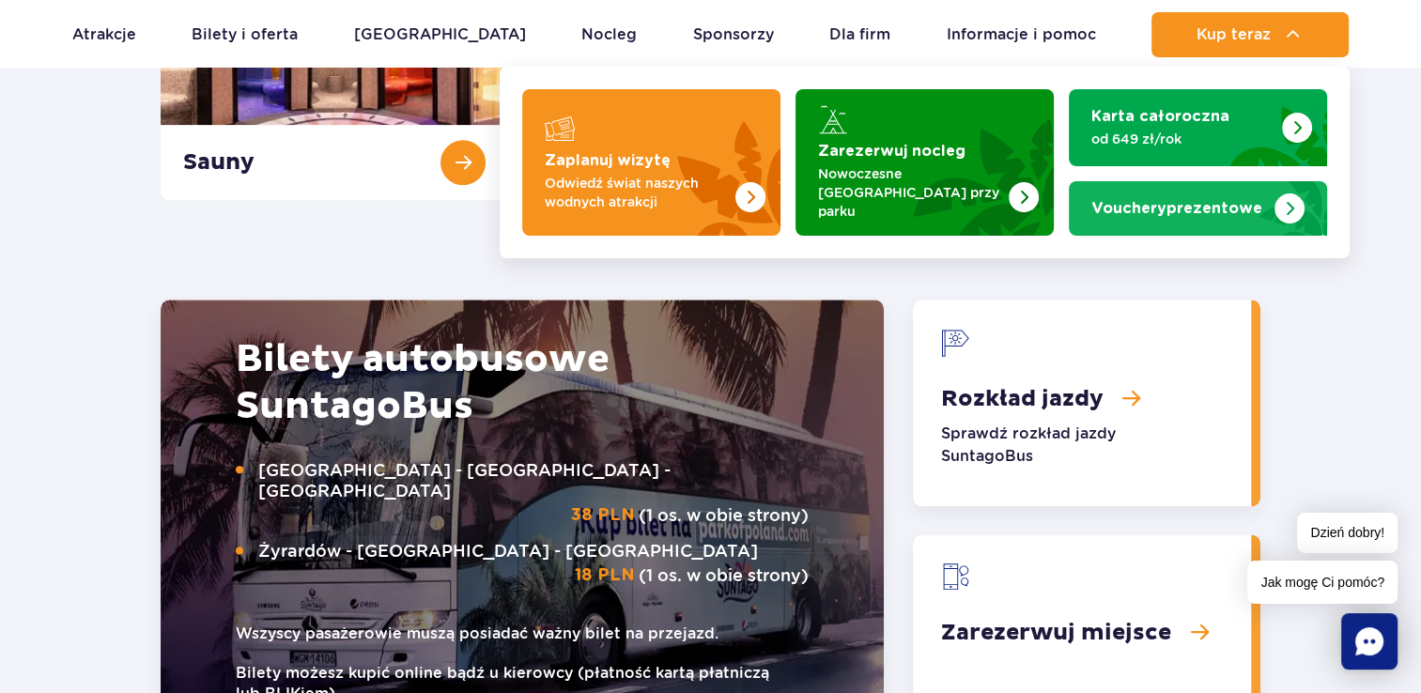
click at [1192, 201] on strong "Vouchery prezentowe" at bounding box center [1176, 208] width 171 height 15
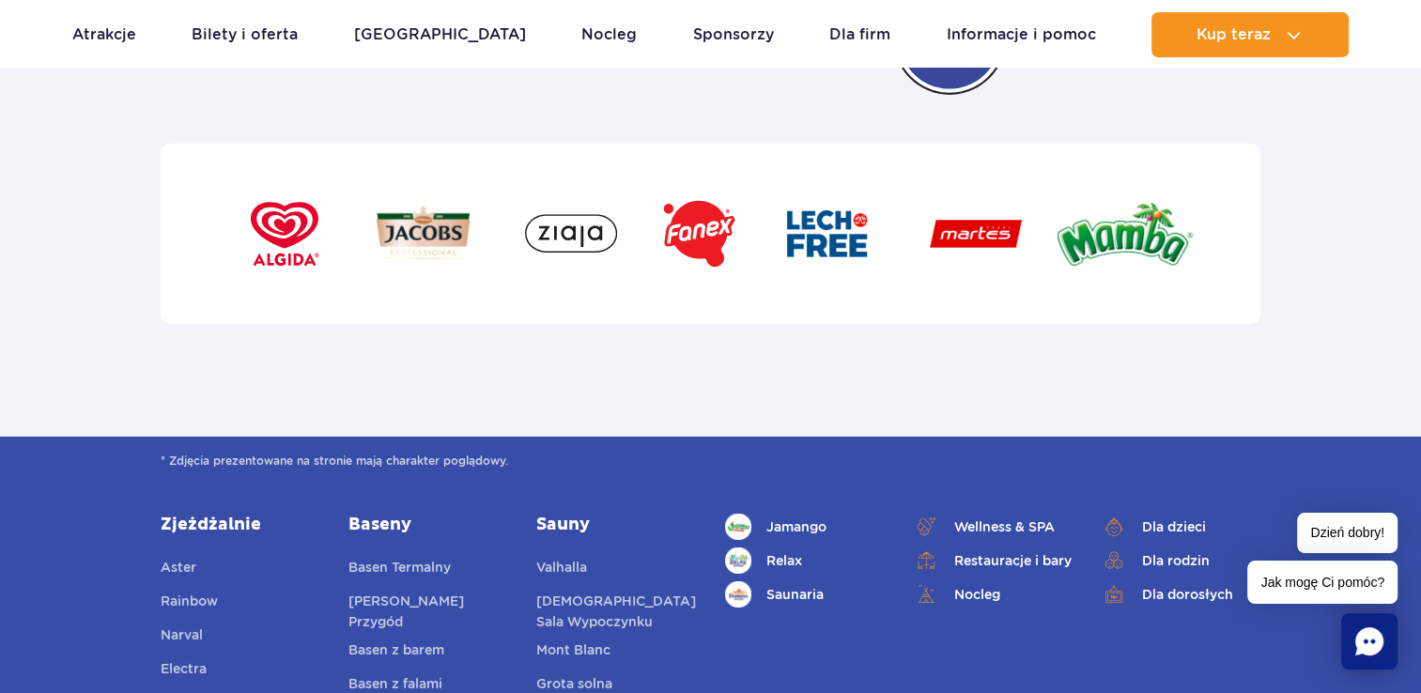
scroll to position [5664, 0]
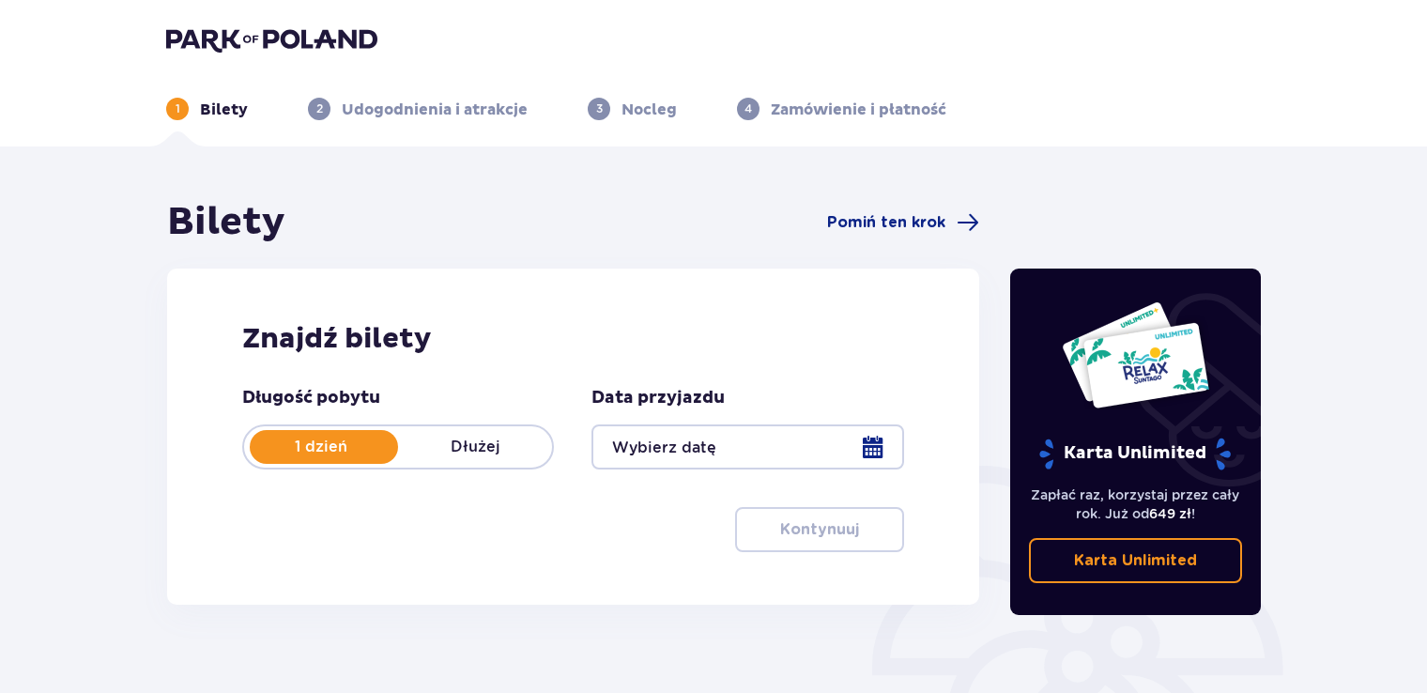
click at [207, 15] on header "1 Bilety 2 Udogodnienia i atrakcje 3 Nocleg 4 Zamówienie i płatność" at bounding box center [713, 73] width 1427 height 146
click at [217, 26] on img at bounding box center [271, 39] width 211 height 26
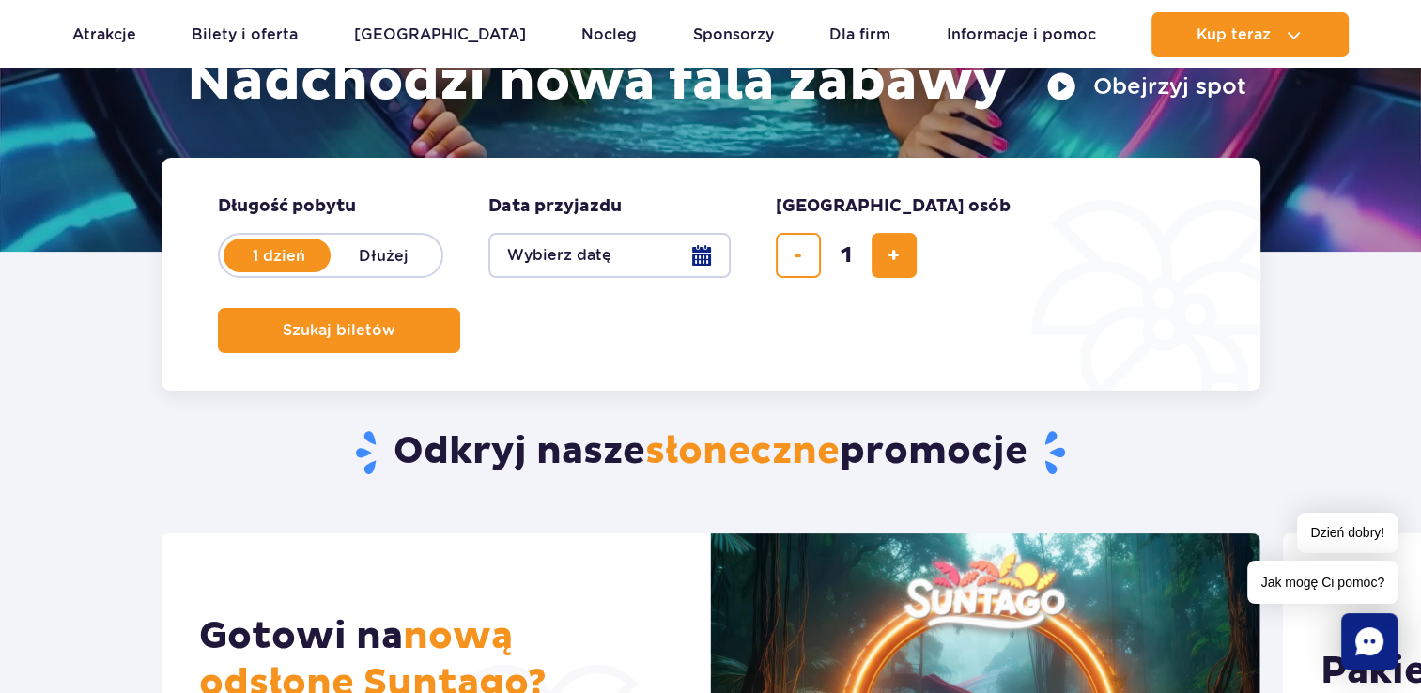
scroll to position [376, 0]
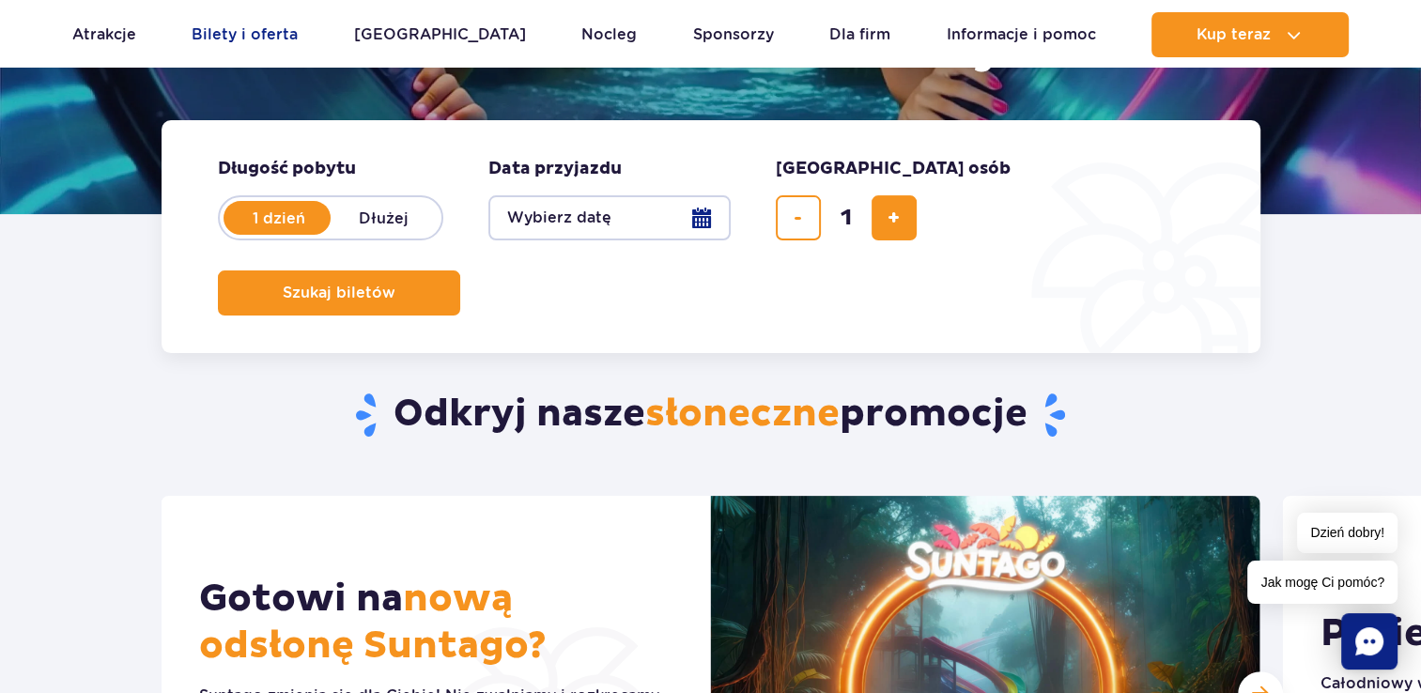
click at [274, 32] on link "Bilety i oferta" at bounding box center [245, 34] width 106 height 45
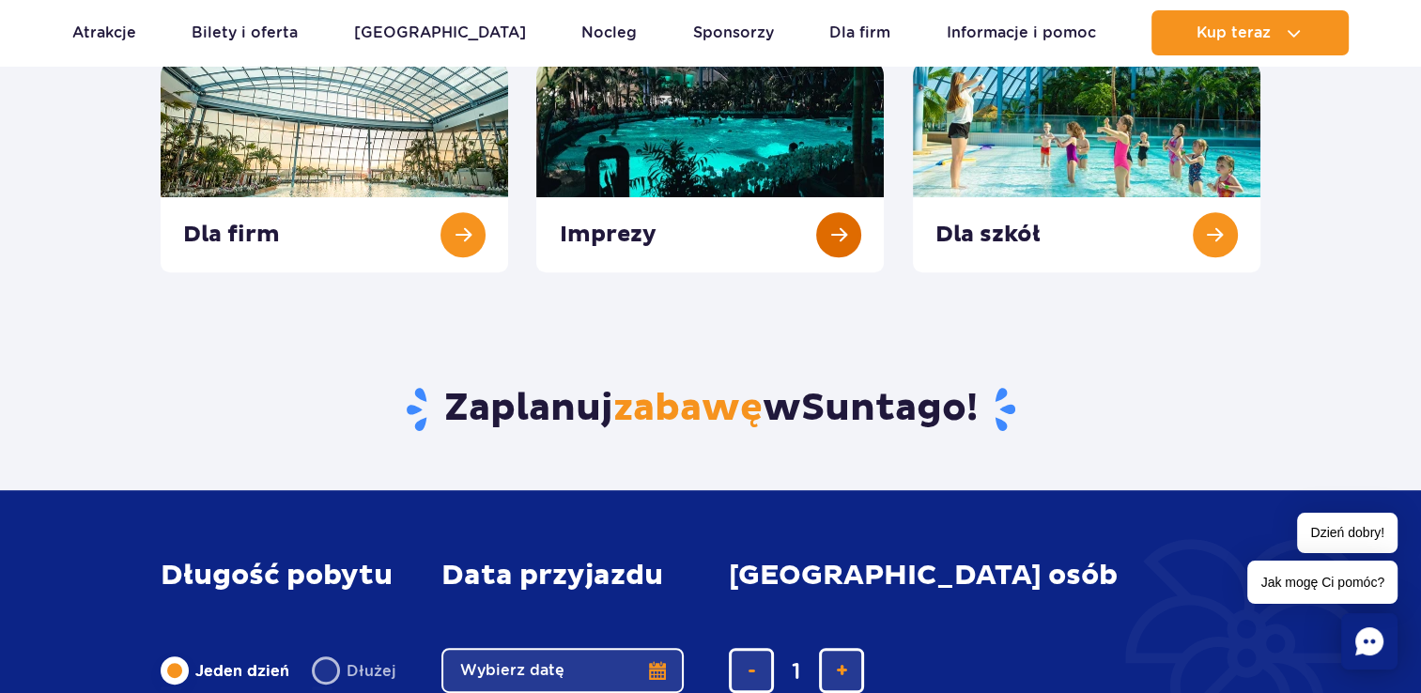
scroll to position [845, 0]
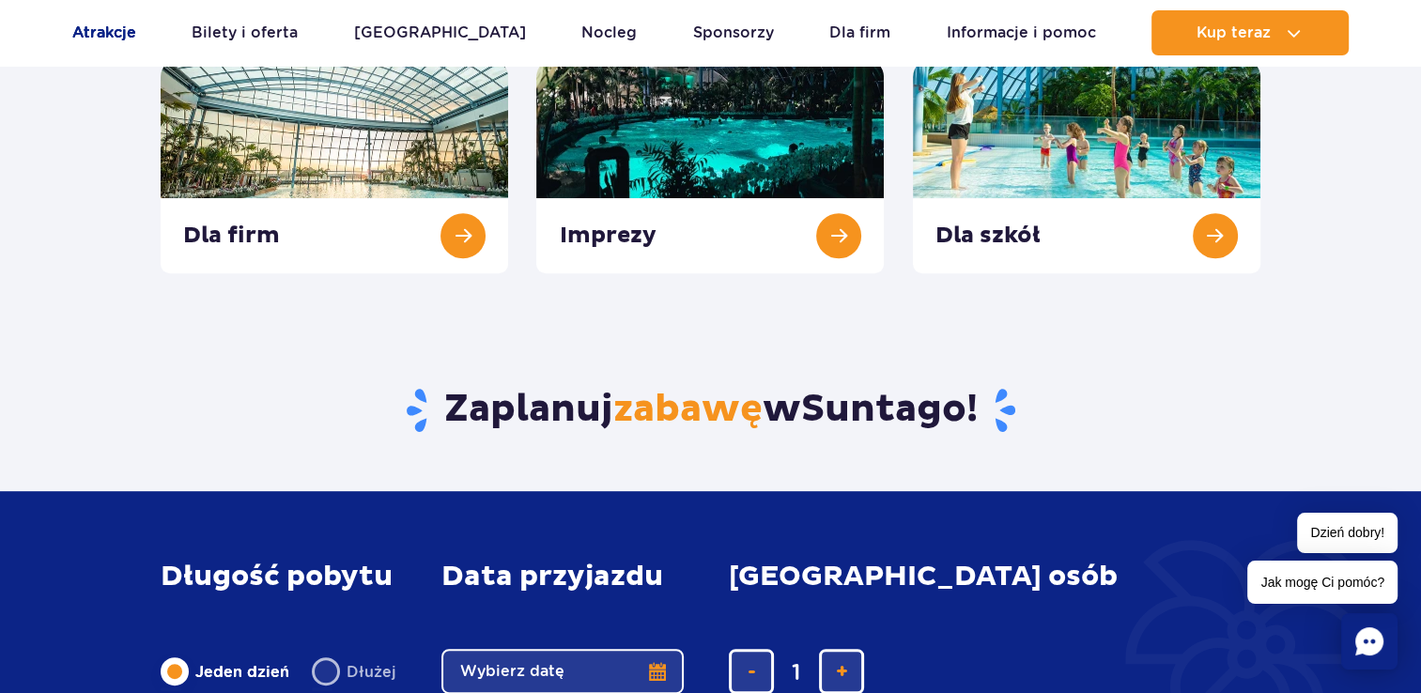
click at [125, 27] on link "Atrakcje" at bounding box center [104, 32] width 64 height 45
